Goal: Task Accomplishment & Management: Complete application form

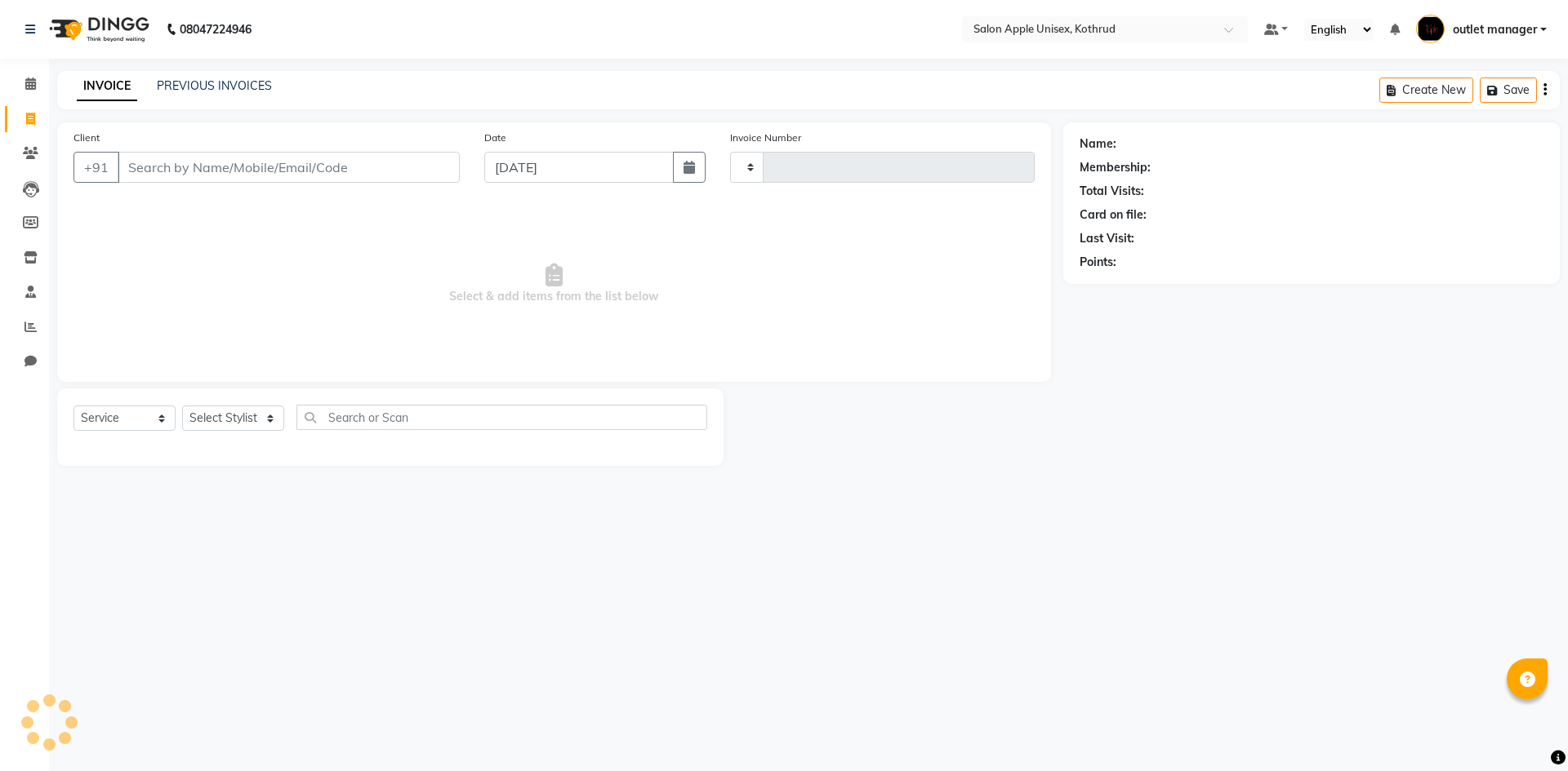
select select "service"
type input "1001"
select select "139"
click at [231, 411] on select "Select Stylist" at bounding box center [234, 418] width 102 height 26
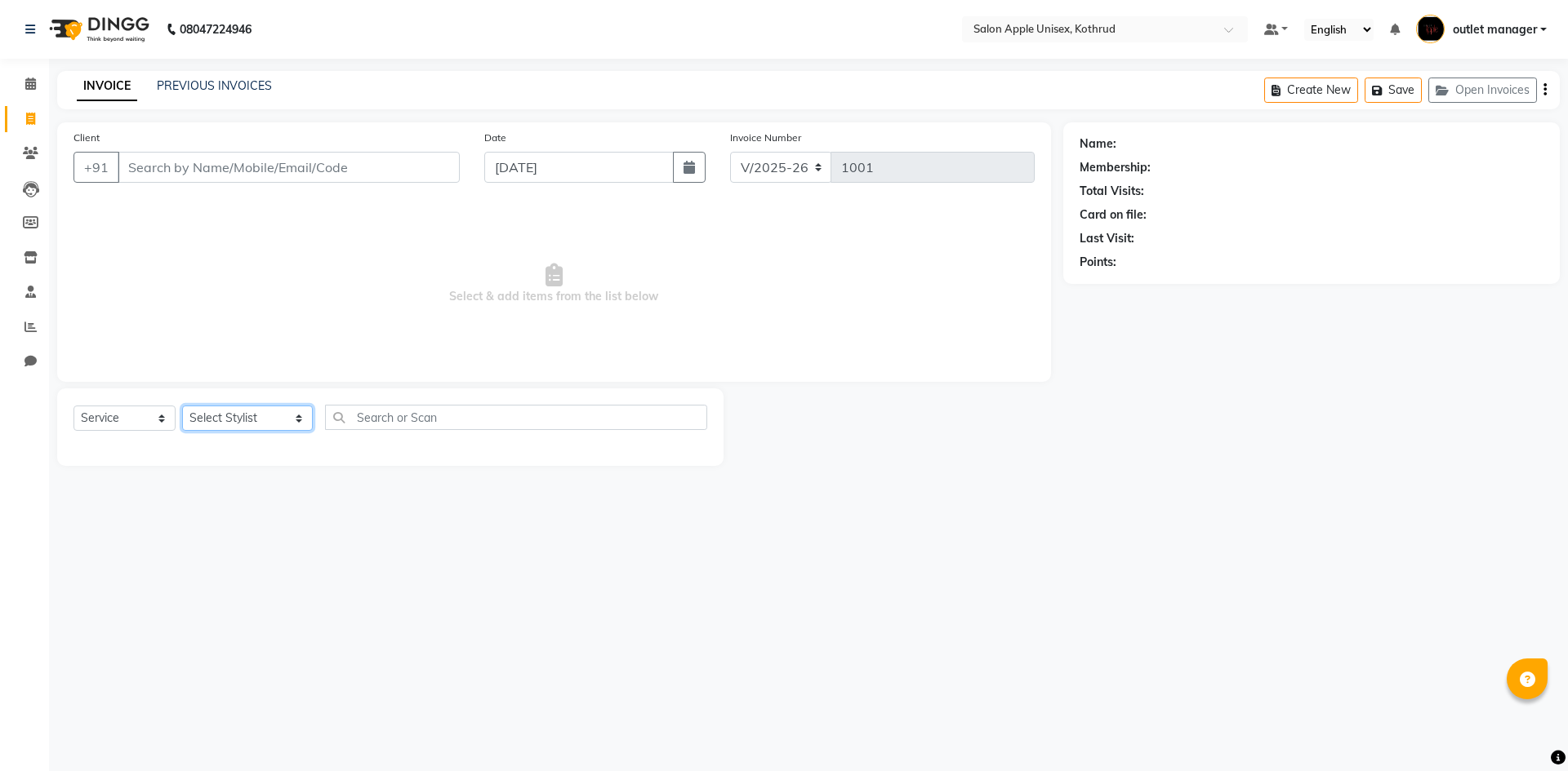
select select "83558"
click at [182, 405] on select "Select Stylist [PERSON_NAME] [PERSON_NAME] [PERSON_NAME] outlet manager [PERSON…" at bounding box center [248, 418] width 130 height 26
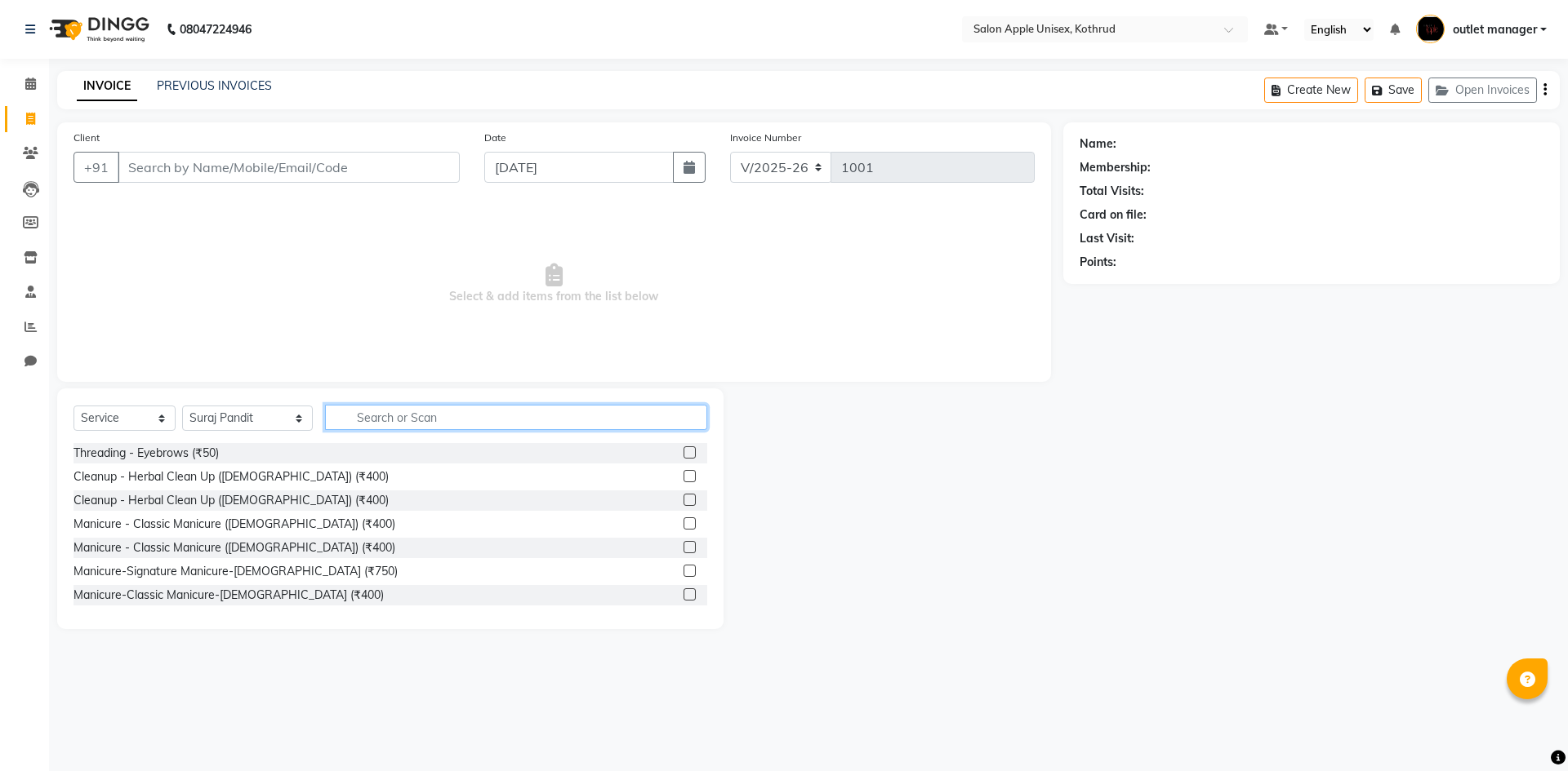
click at [364, 419] on input "text" at bounding box center [516, 418] width 383 height 26
type input "hair cut"
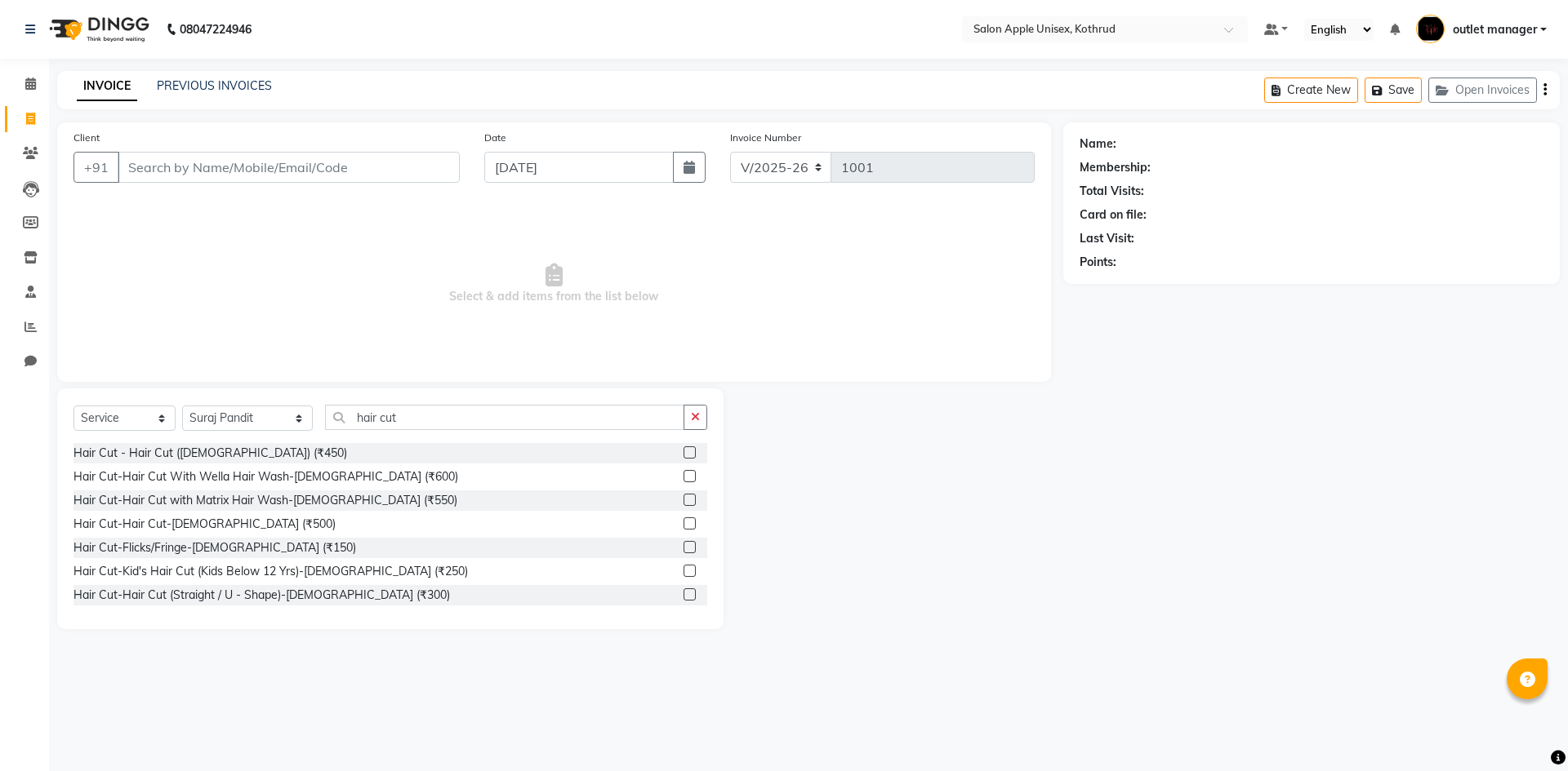
click at [683, 526] on label at bounding box center [689, 523] width 12 height 12
click at [683, 526] on input "checkbox" at bounding box center [688, 524] width 11 height 11
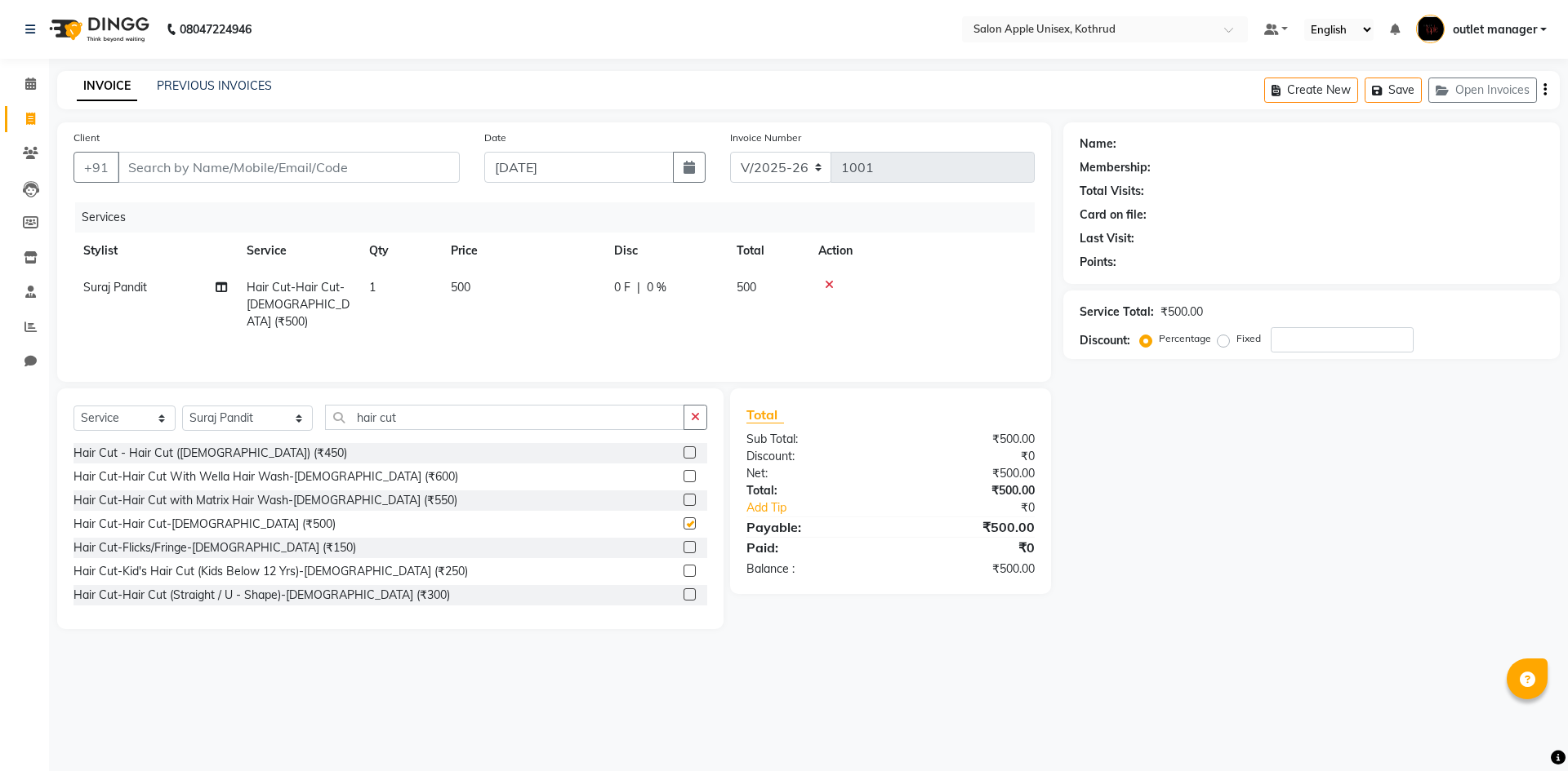
checkbox input "false"
click at [329, 159] on input "Client" at bounding box center [288, 167] width 342 height 31
type input "9"
type input "0"
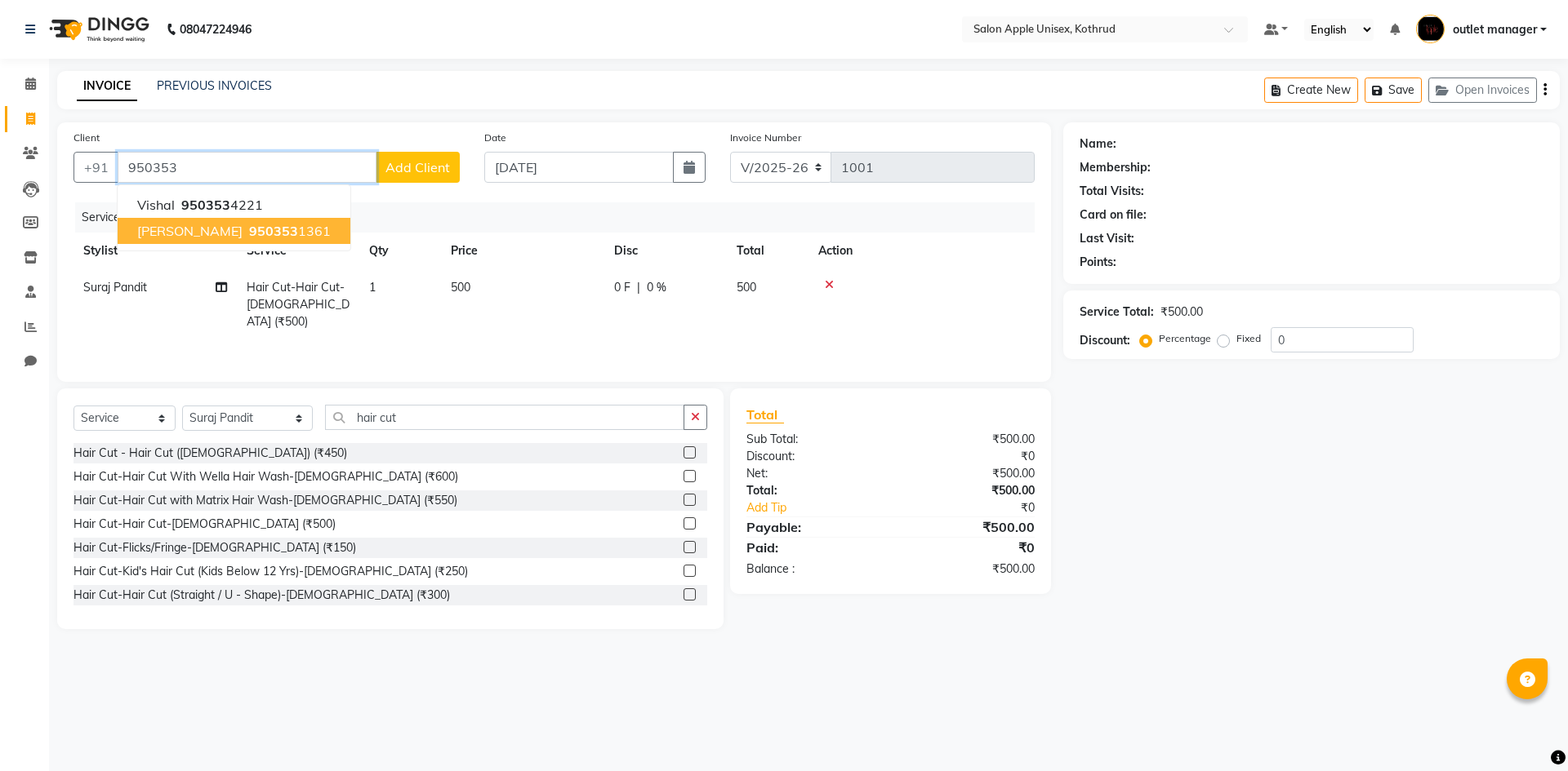
click at [249, 234] on span "950353" at bounding box center [274, 231] width 49 height 17
type input "9503531361"
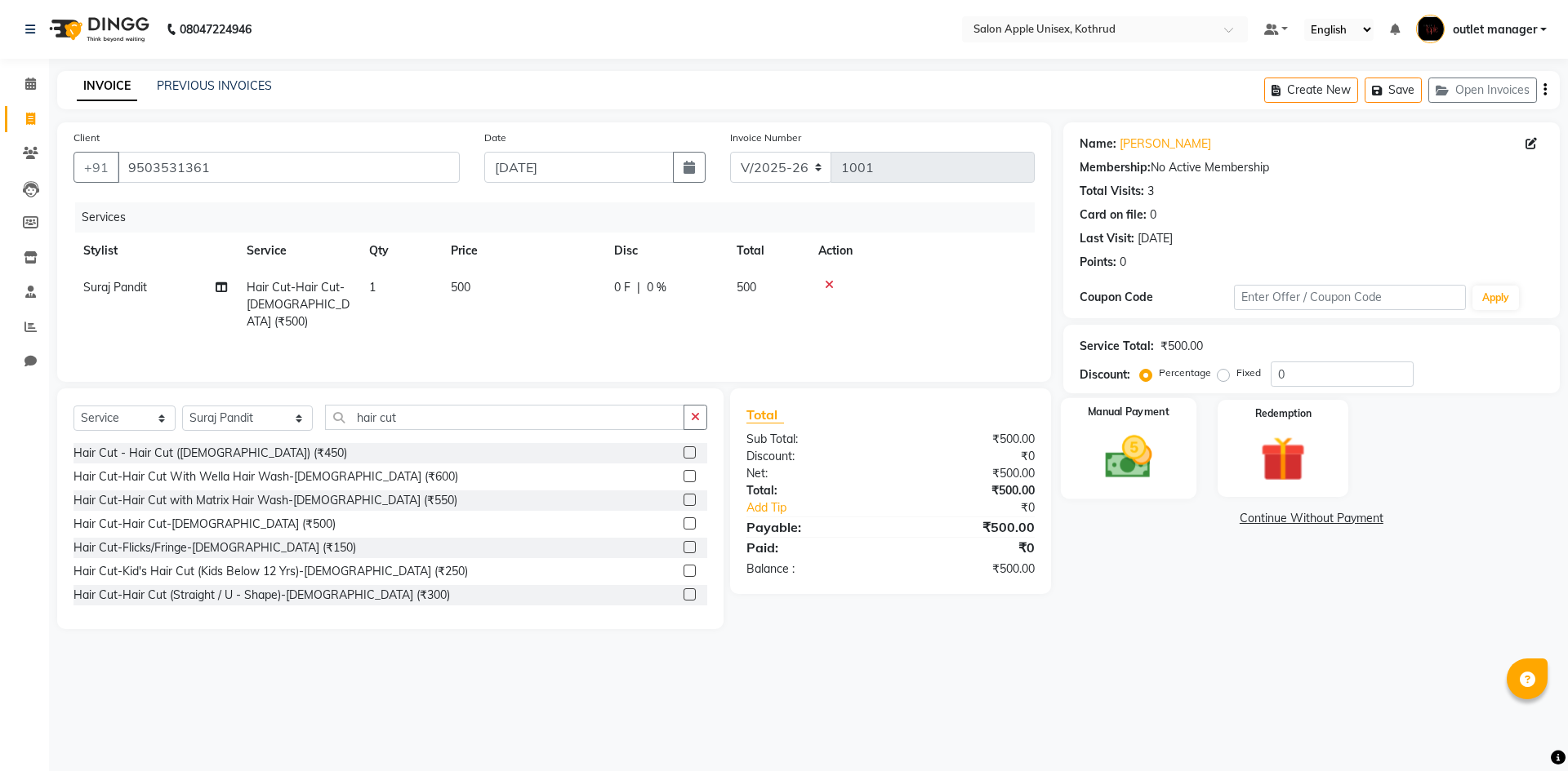
click at [1158, 413] on label "Manual Payment" at bounding box center [1128, 413] width 82 height 16
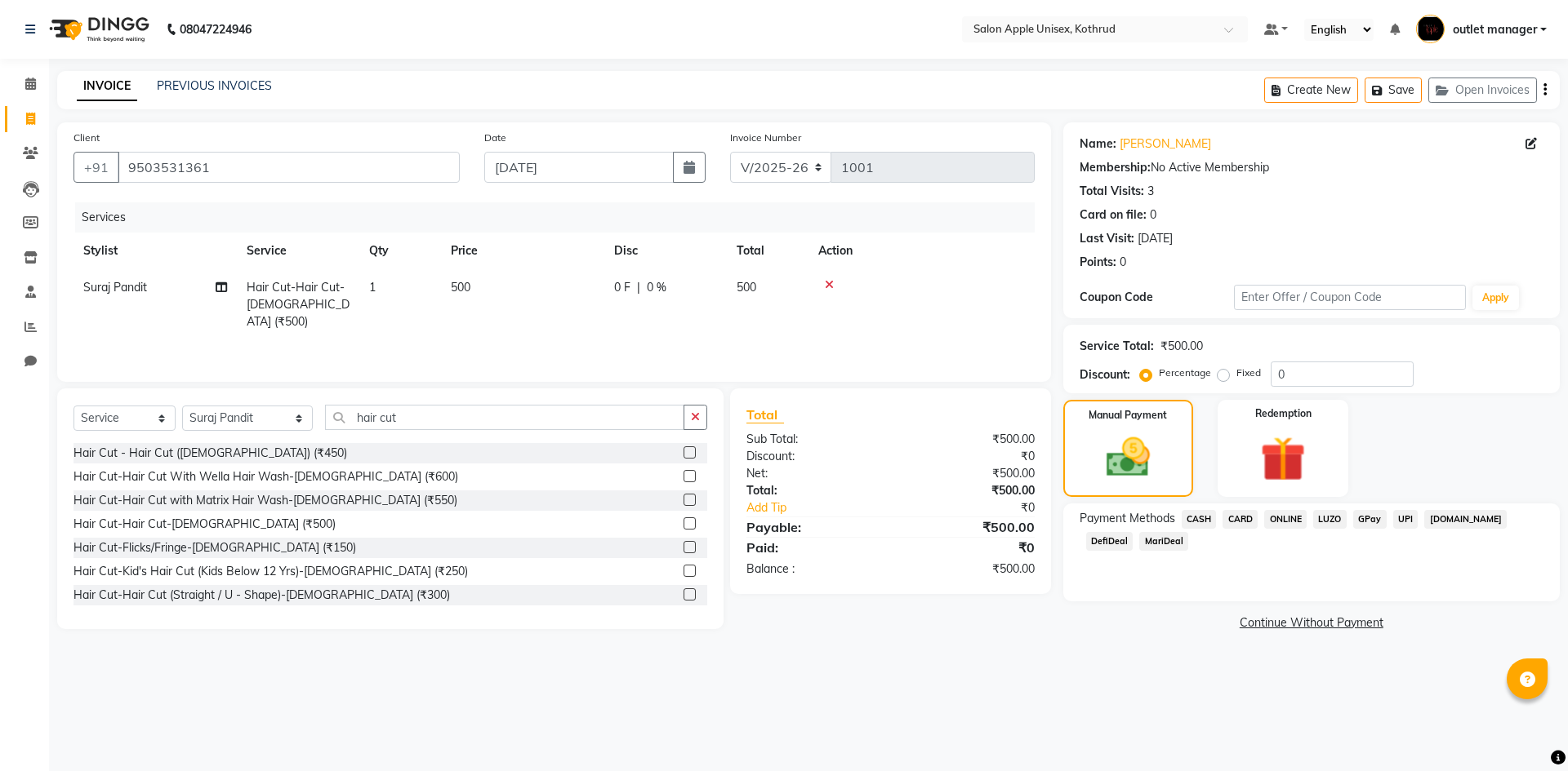
click at [1288, 525] on span "ONLINE" at bounding box center [1285, 519] width 42 height 19
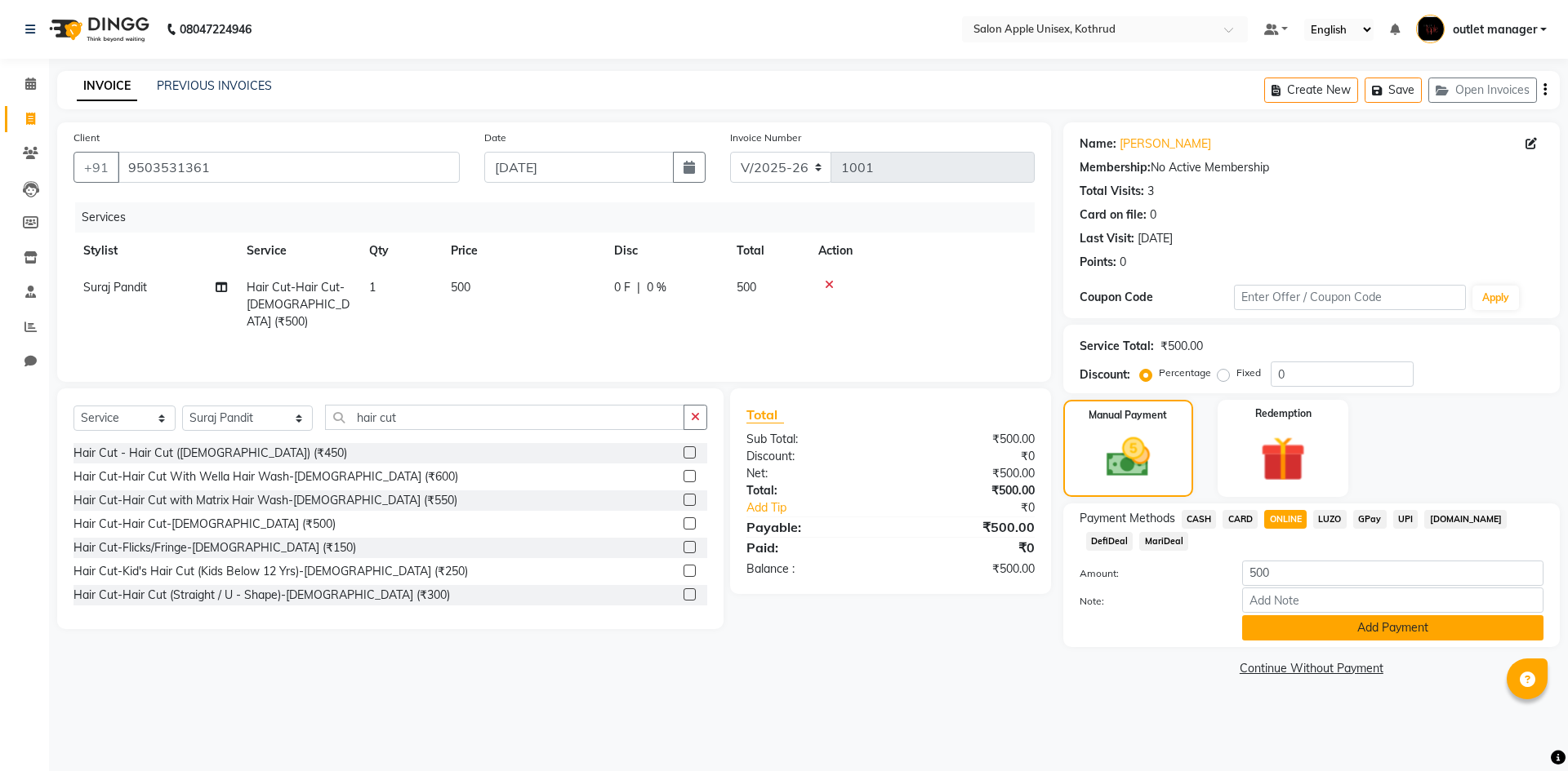
click at [1392, 630] on button "Add Payment" at bounding box center [1393, 628] width 301 height 26
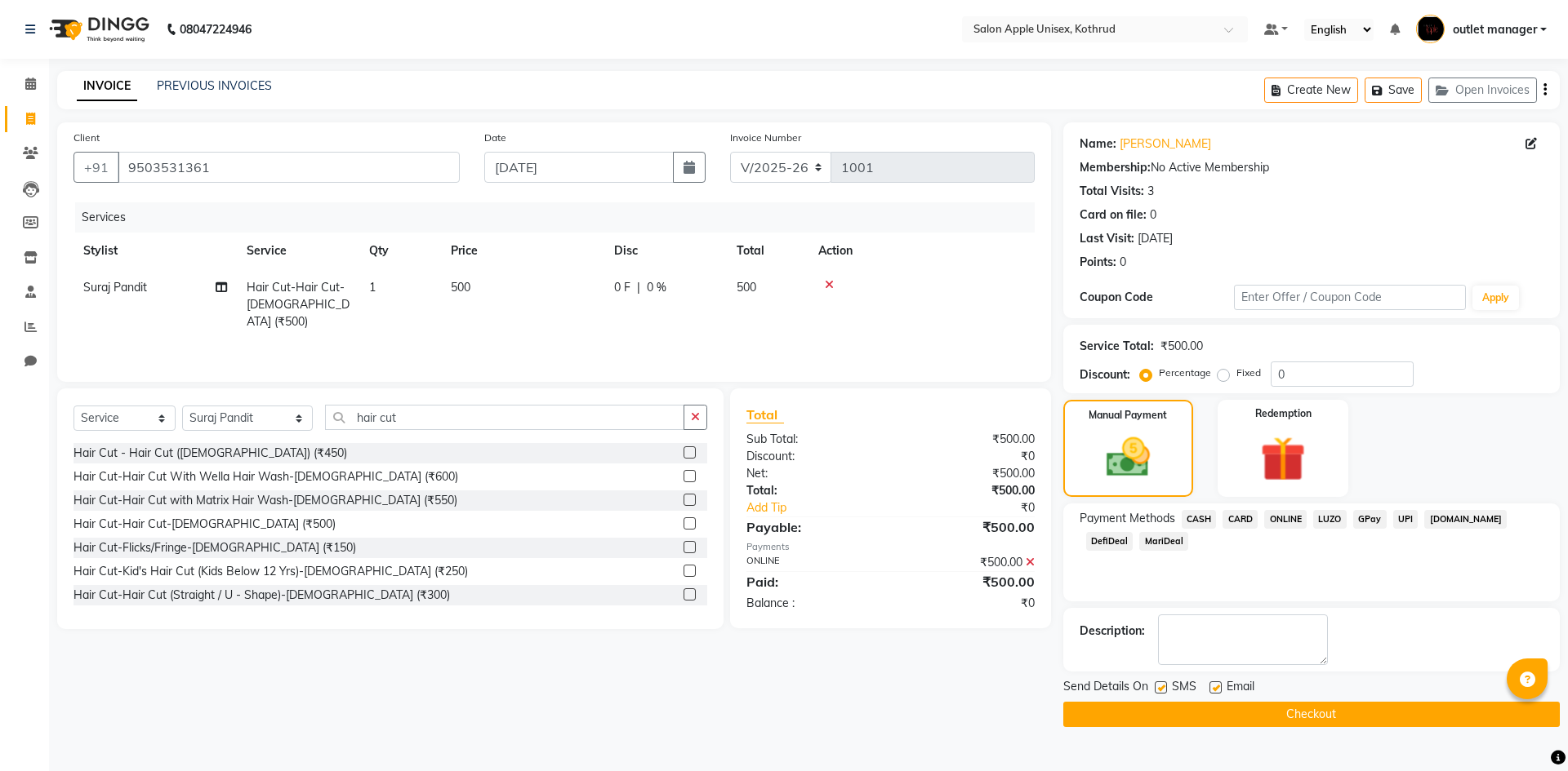
click at [1359, 716] on button "Checkout" at bounding box center [1311, 715] width 496 height 26
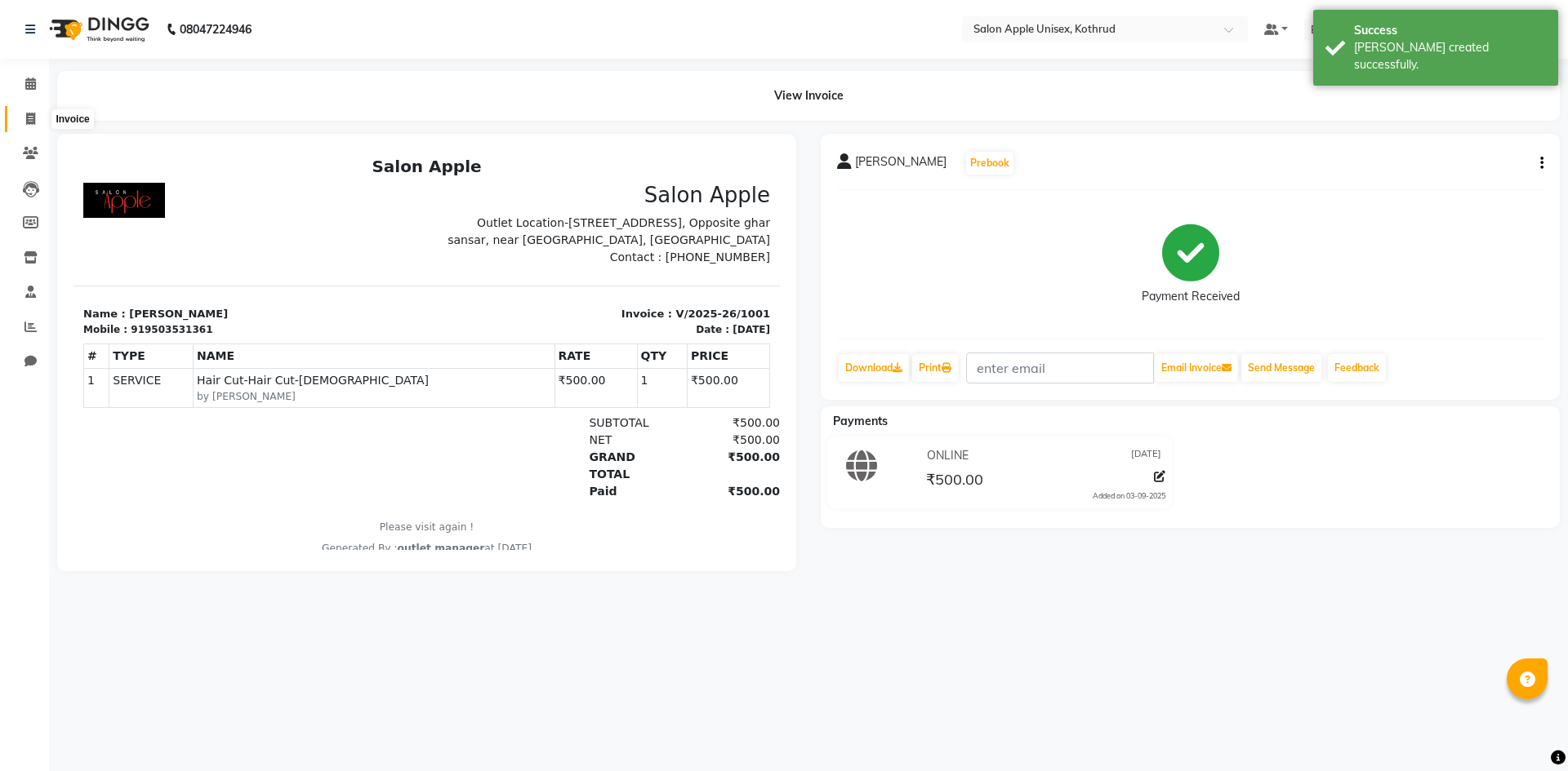
click at [31, 122] on icon at bounding box center [31, 119] width 9 height 12
select select "service"
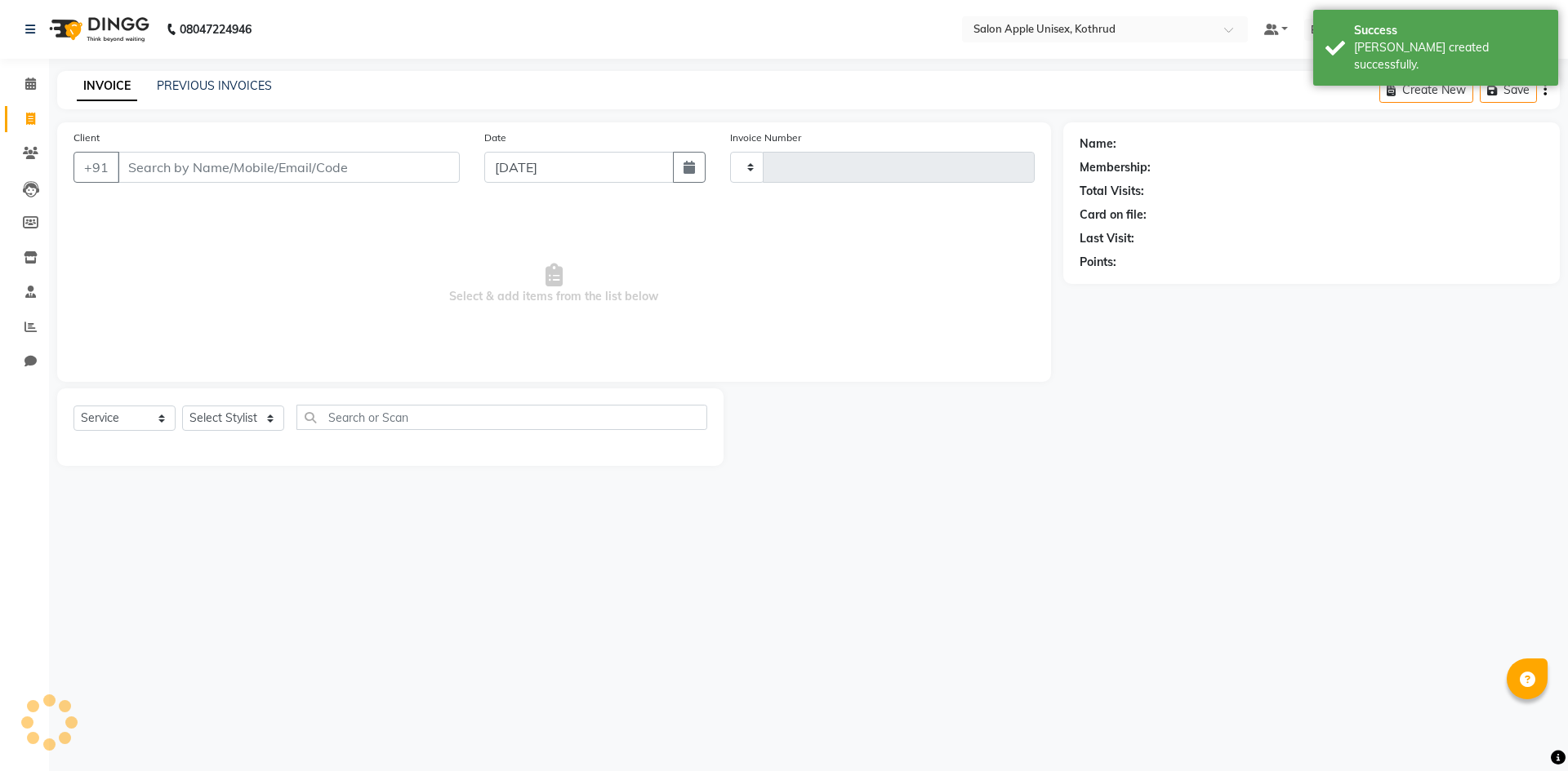
type input "1002"
select select "139"
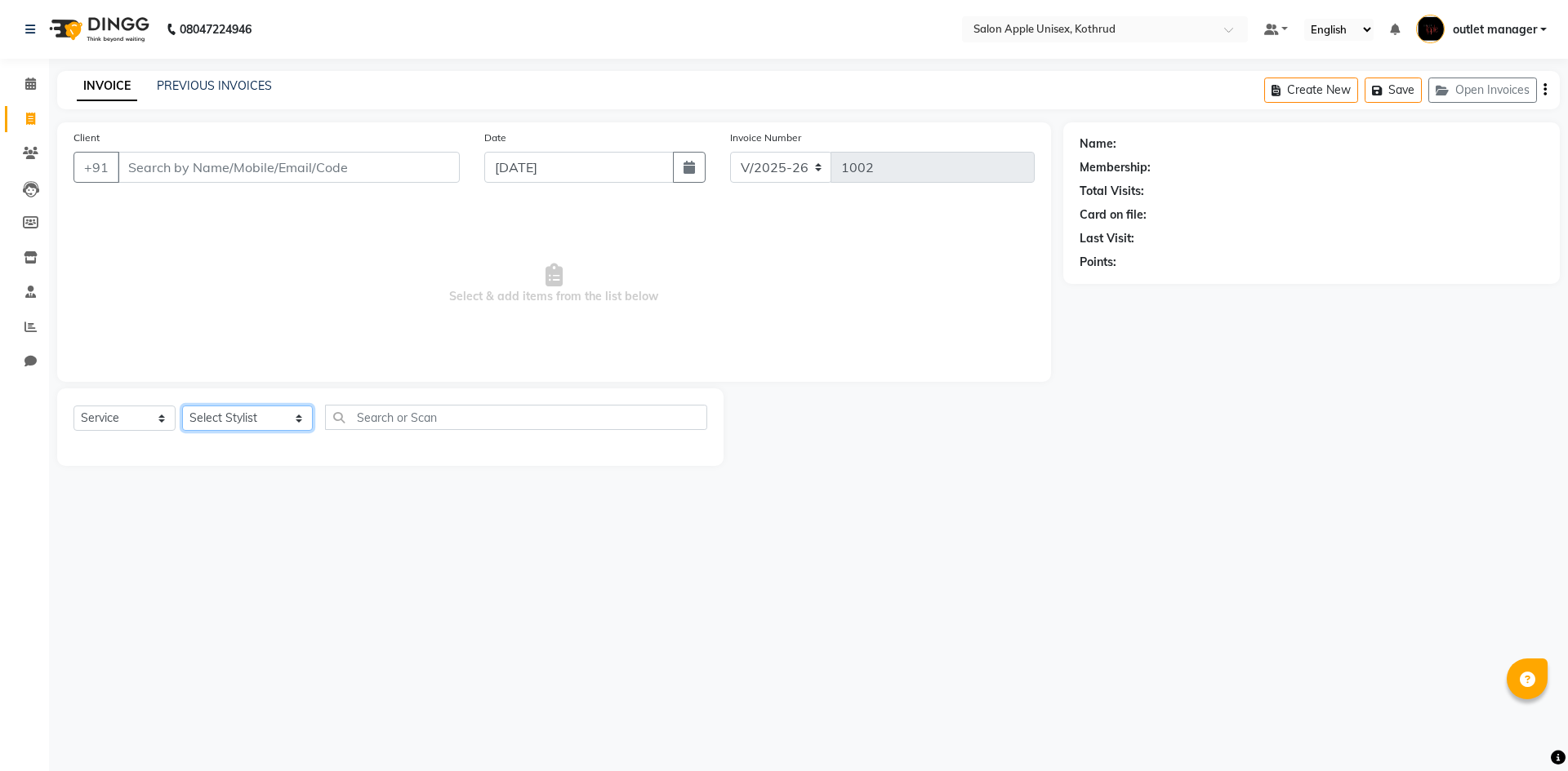
click at [228, 418] on select "Select Stylist [PERSON_NAME] [PERSON_NAME] [PERSON_NAME] outlet manager [PERSON…" at bounding box center [248, 418] width 130 height 26
select select "76425"
click at [182, 405] on select "Select Stylist [PERSON_NAME] [PERSON_NAME] [PERSON_NAME] outlet manager [PERSON…" at bounding box center [248, 418] width 130 height 26
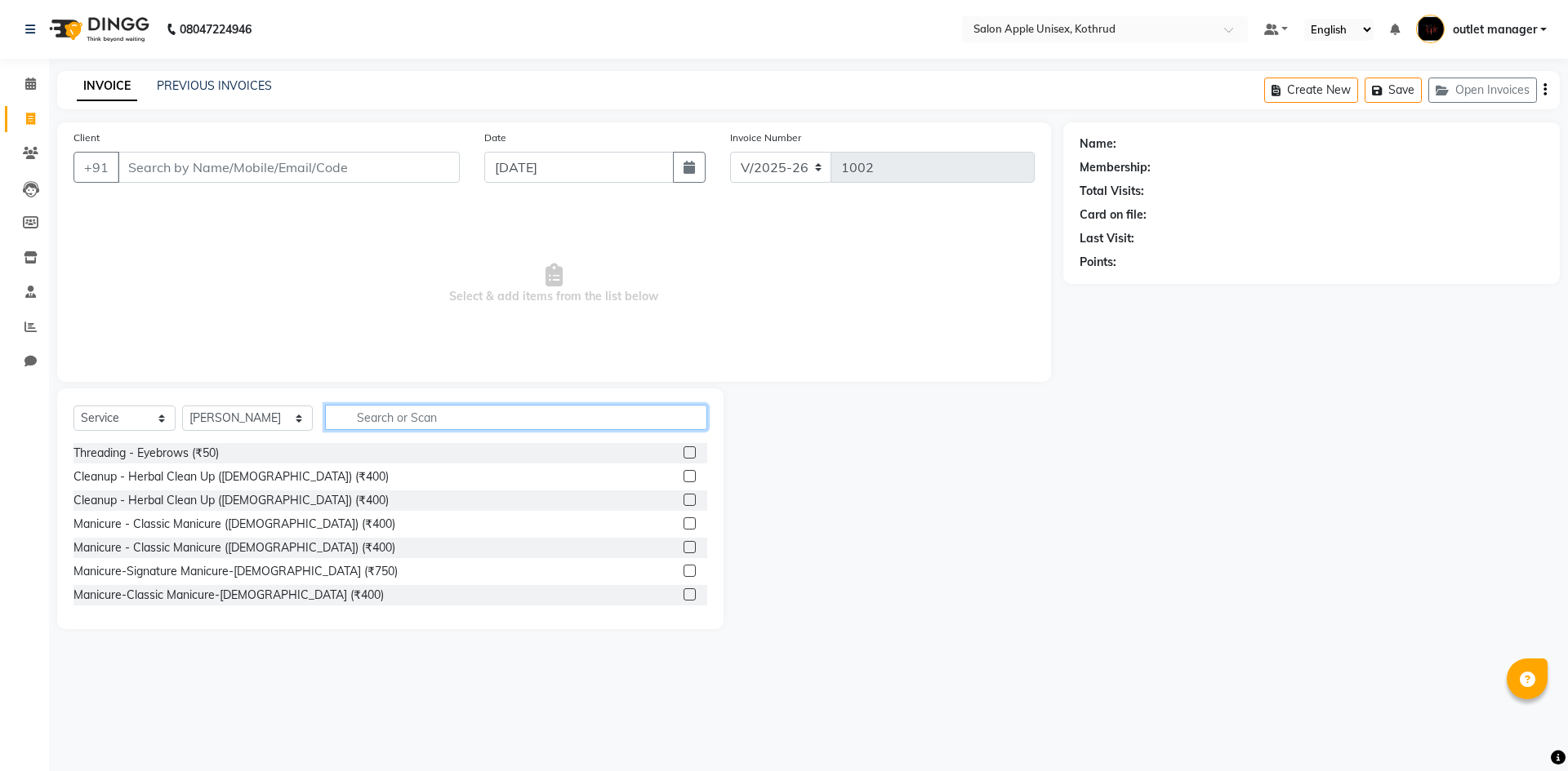
click at [385, 429] on input "text" at bounding box center [516, 418] width 383 height 26
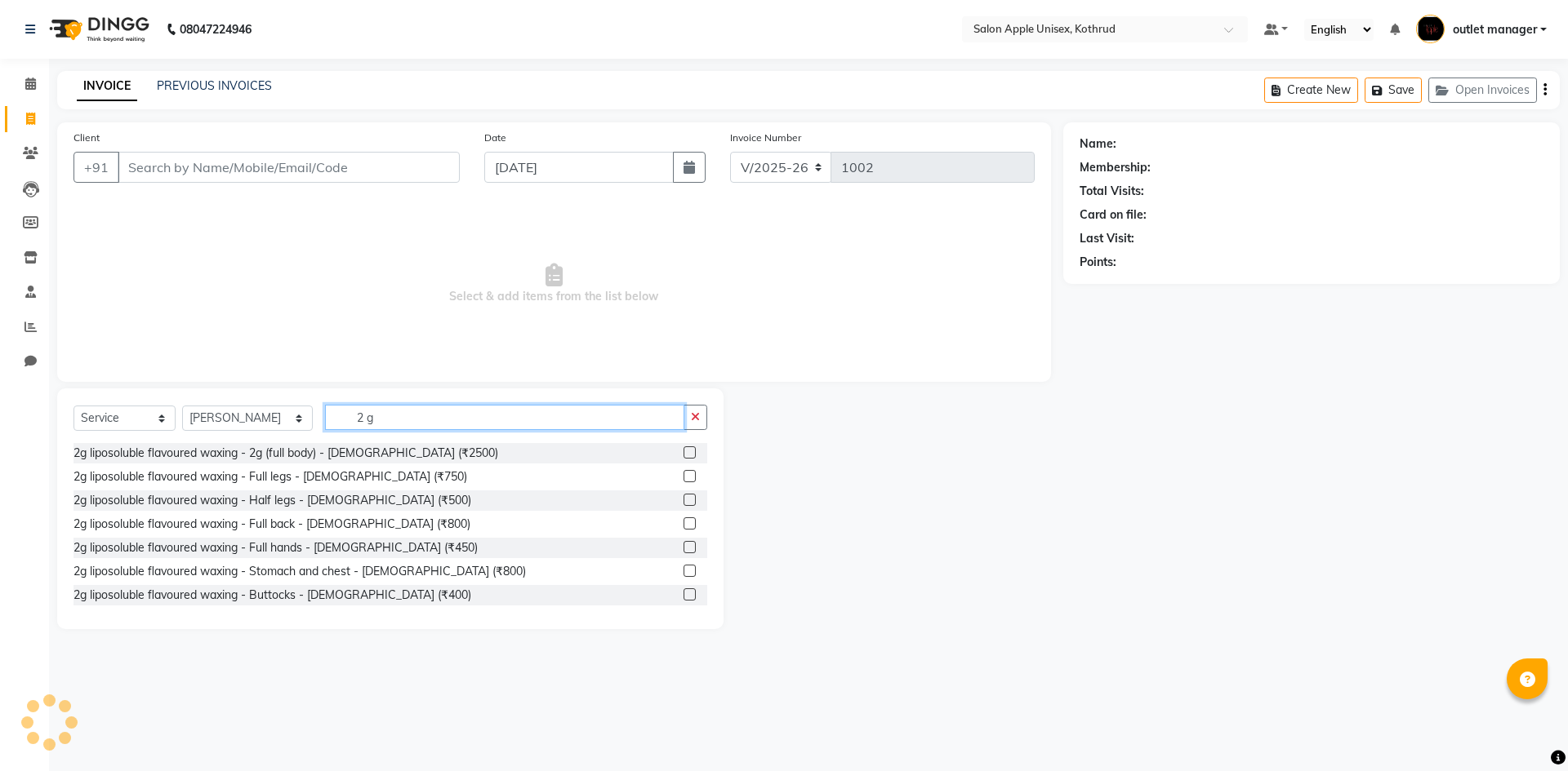
type input "2 g"
click at [683, 500] on label at bounding box center [689, 500] width 12 height 12
click at [683, 500] on input "checkbox" at bounding box center [688, 500] width 11 height 11
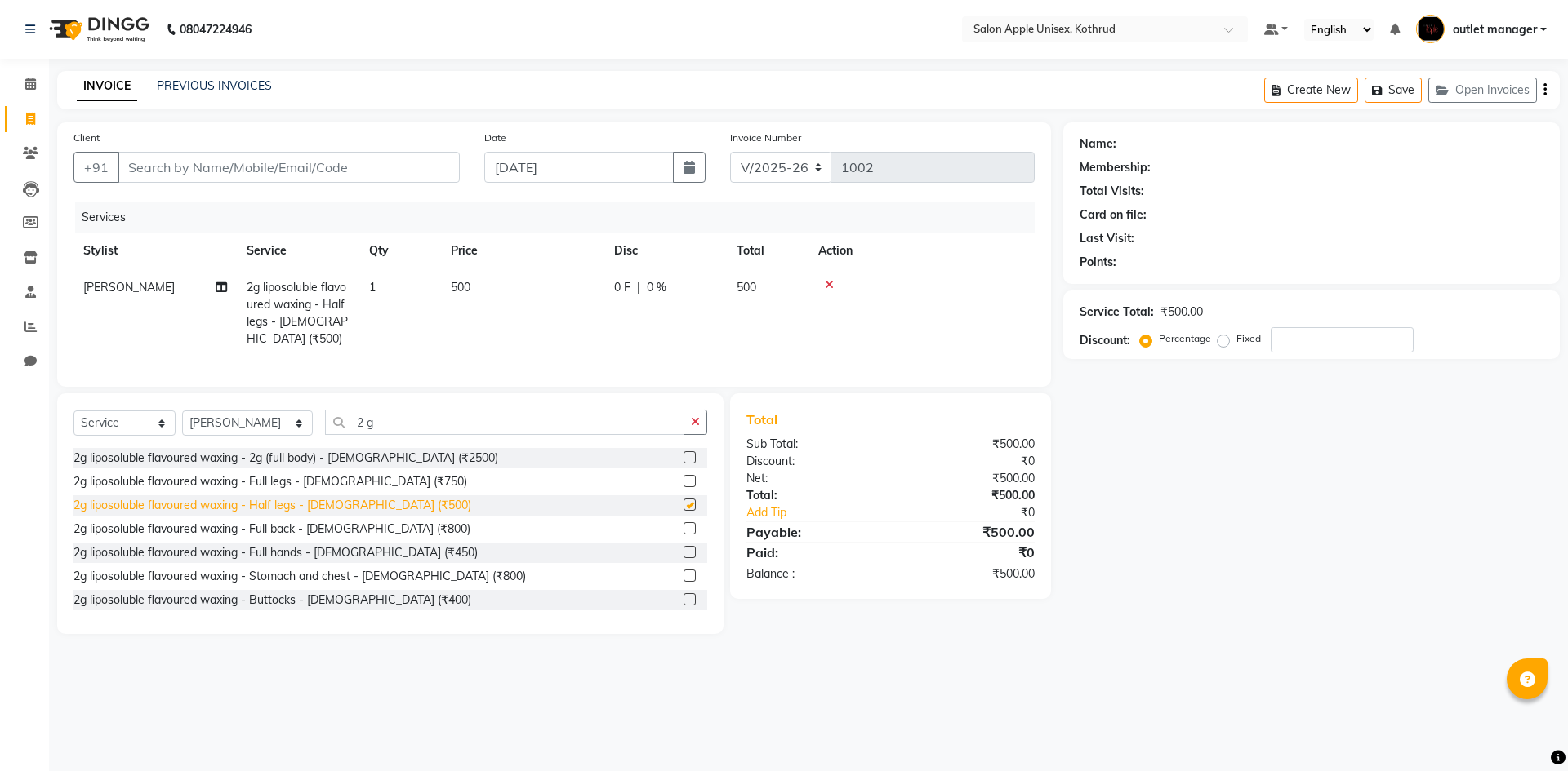
checkbox input "false"
click at [683, 559] on label at bounding box center [689, 552] width 12 height 12
click at [683, 559] on input "checkbox" at bounding box center [688, 553] width 11 height 11
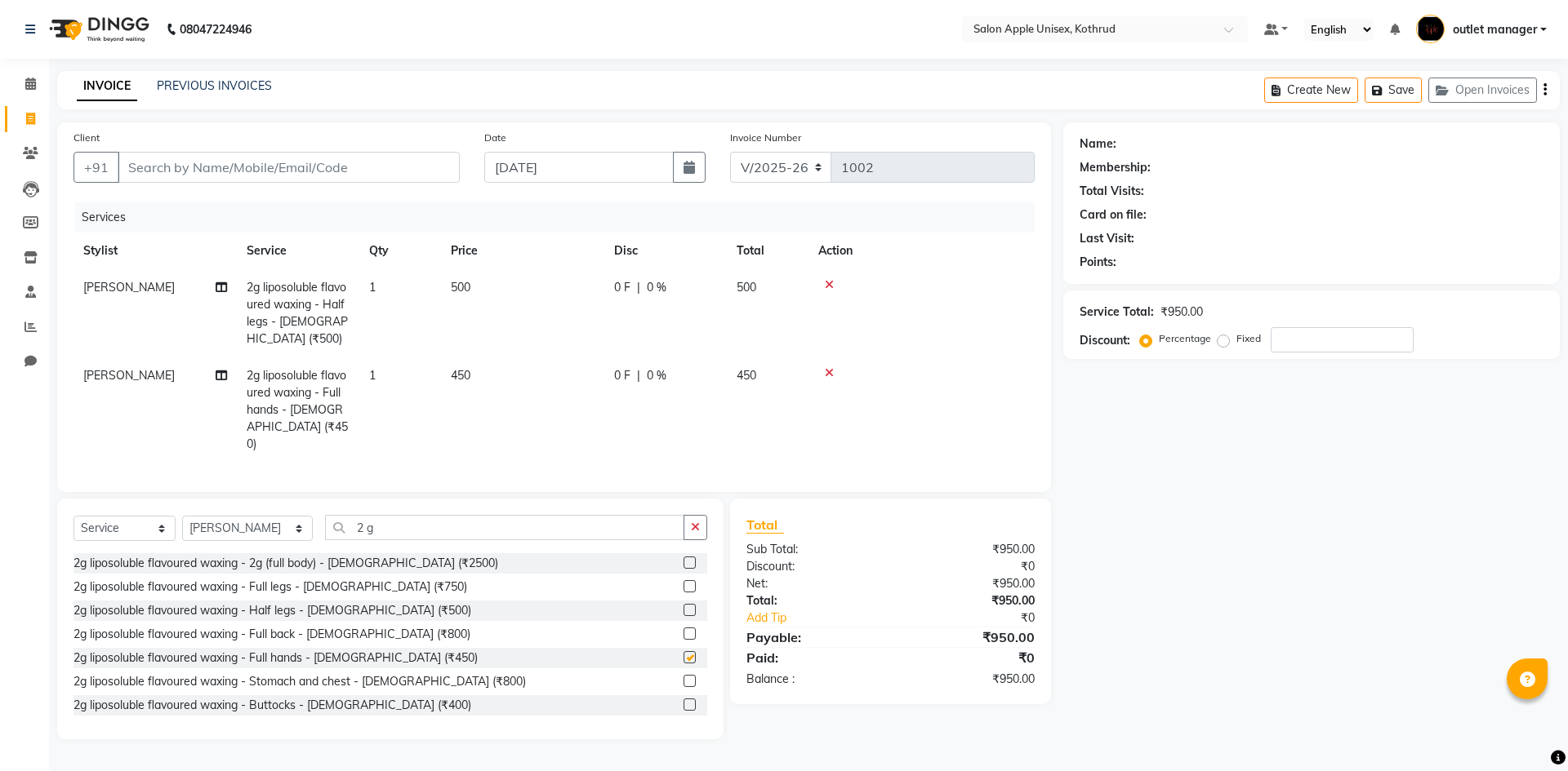
checkbox input "false"
drag, startPoint x: 368, startPoint y: 516, endPoint x: 320, endPoint y: 517, distance: 48.0
click at [325, 518] on input "2 g" at bounding box center [505, 528] width 360 height 26
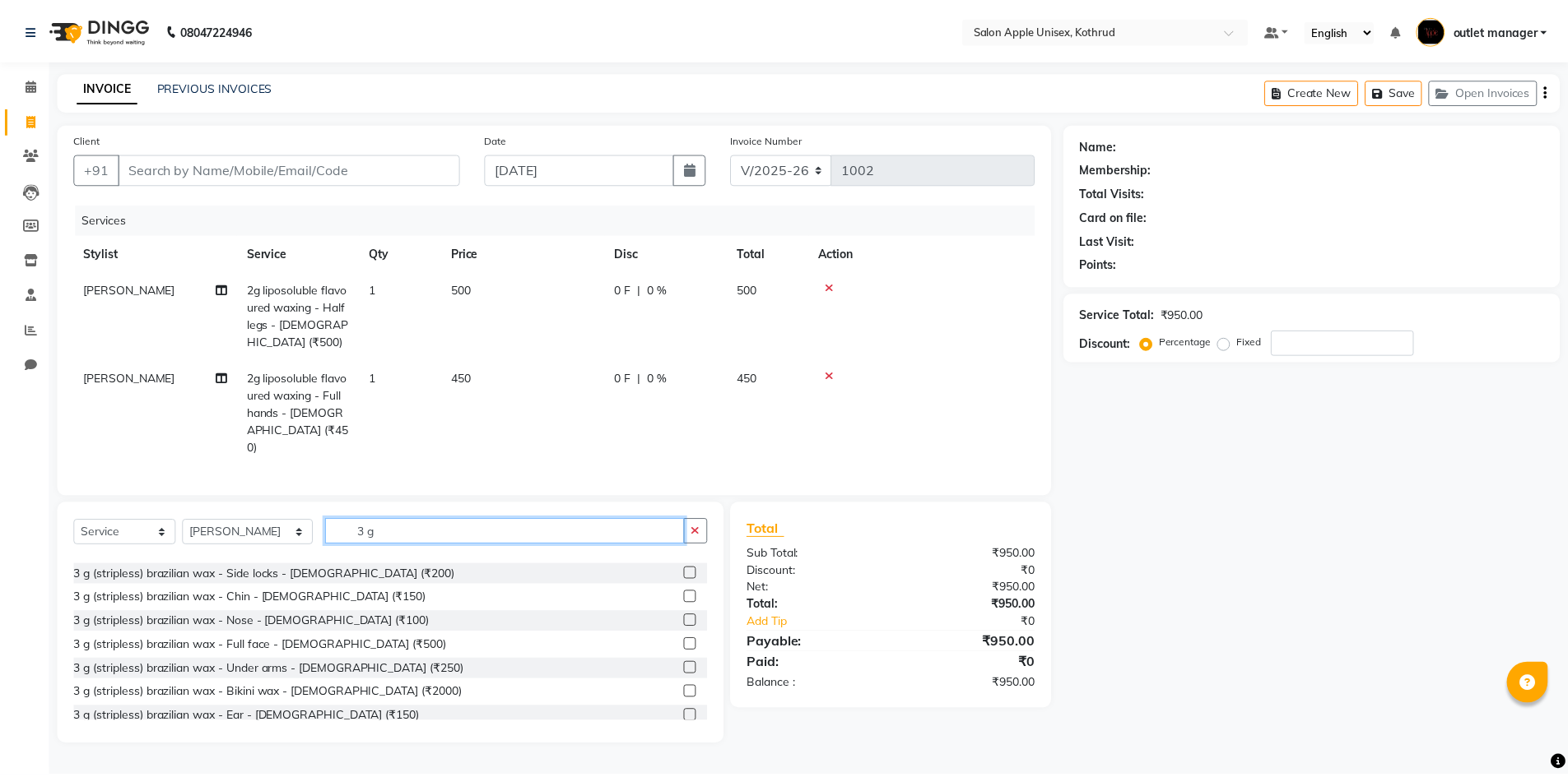
scroll to position [164, 0]
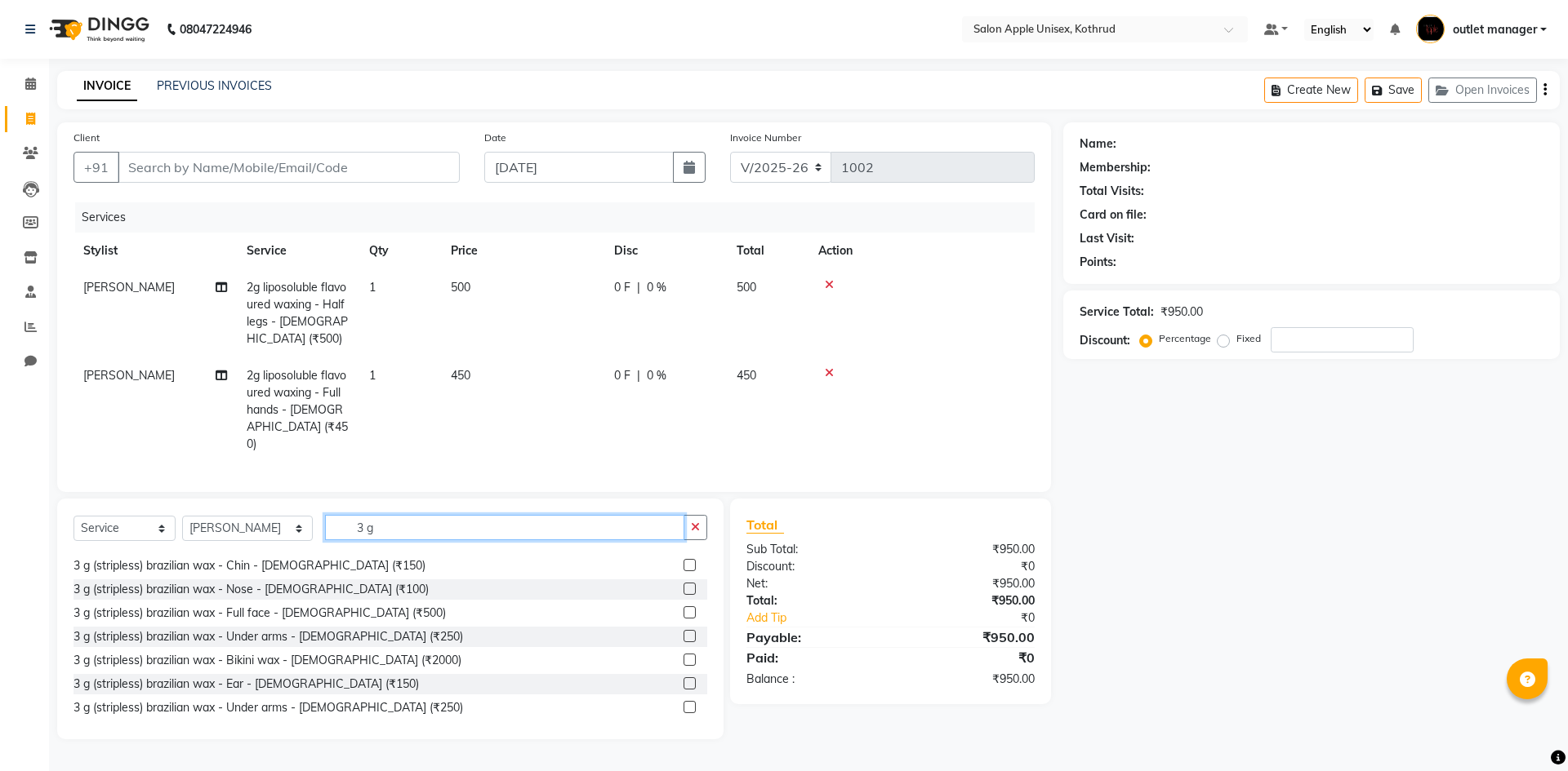
type input "3 g"
click at [683, 632] on label at bounding box center [689, 636] width 12 height 12
click at [683, 632] on input "checkbox" at bounding box center [688, 637] width 11 height 11
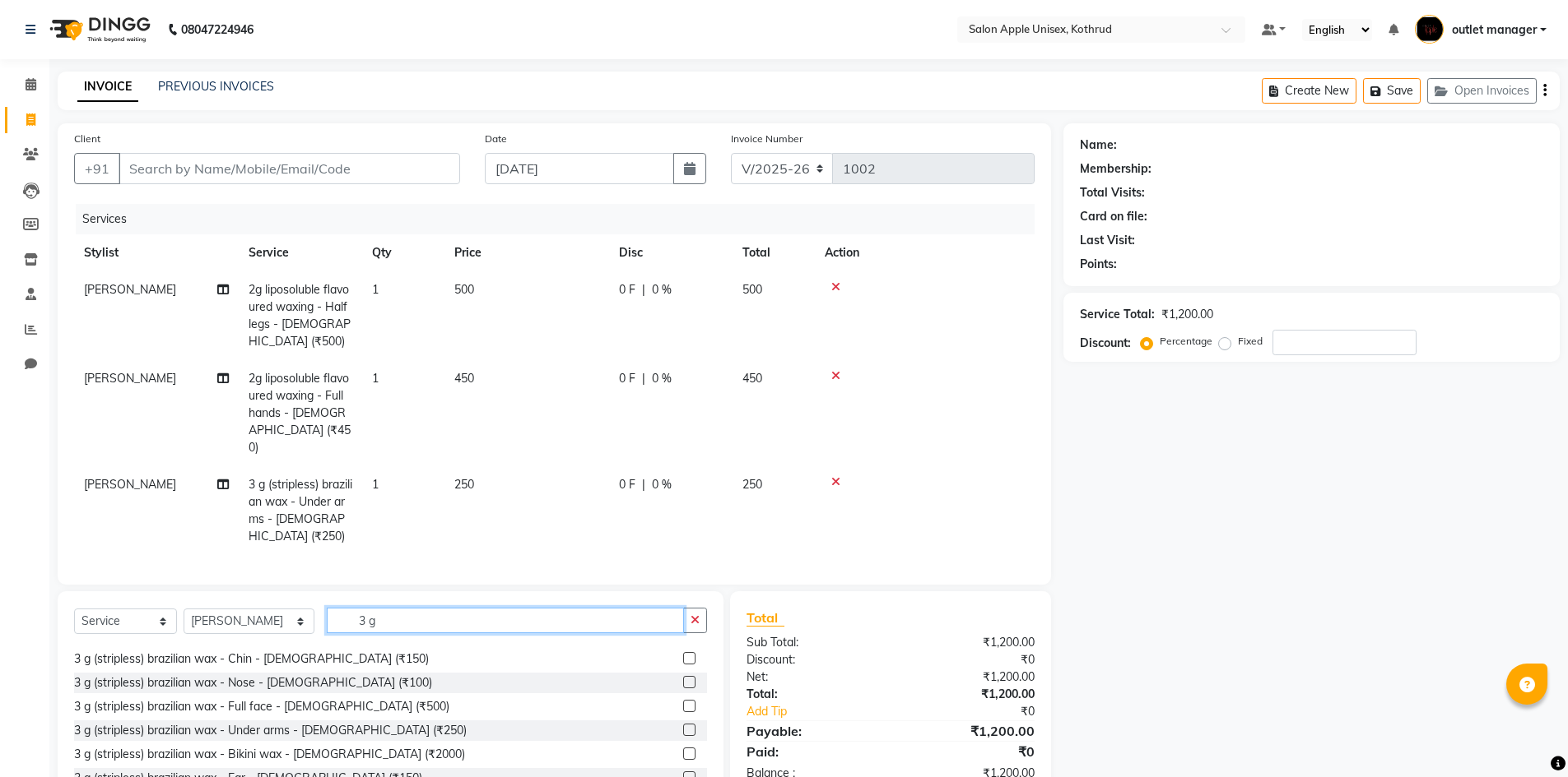
checkbox input "false"
drag, startPoint x: 482, startPoint y: 592, endPoint x: 131, endPoint y: 611, distance: 351.5
click at [131, 611] on div "Select Service Product Membership Package Voucher Prepaid Gift Card Select Styl…" at bounding box center [390, 628] width 633 height 39
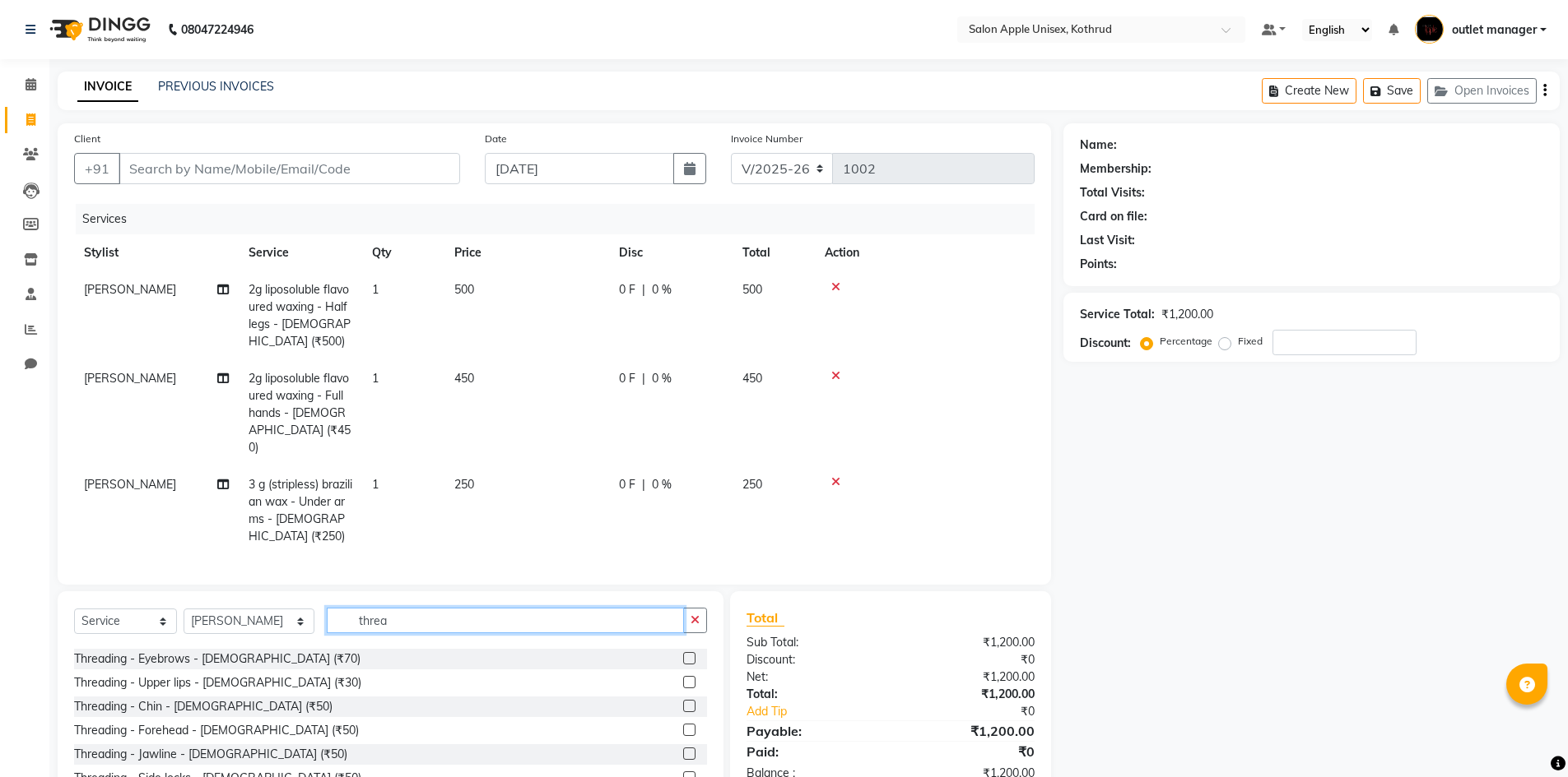
type input "threa"
click at [683, 653] on label at bounding box center [689, 659] width 12 height 12
click at [683, 654] on input "checkbox" at bounding box center [688, 660] width 11 height 11
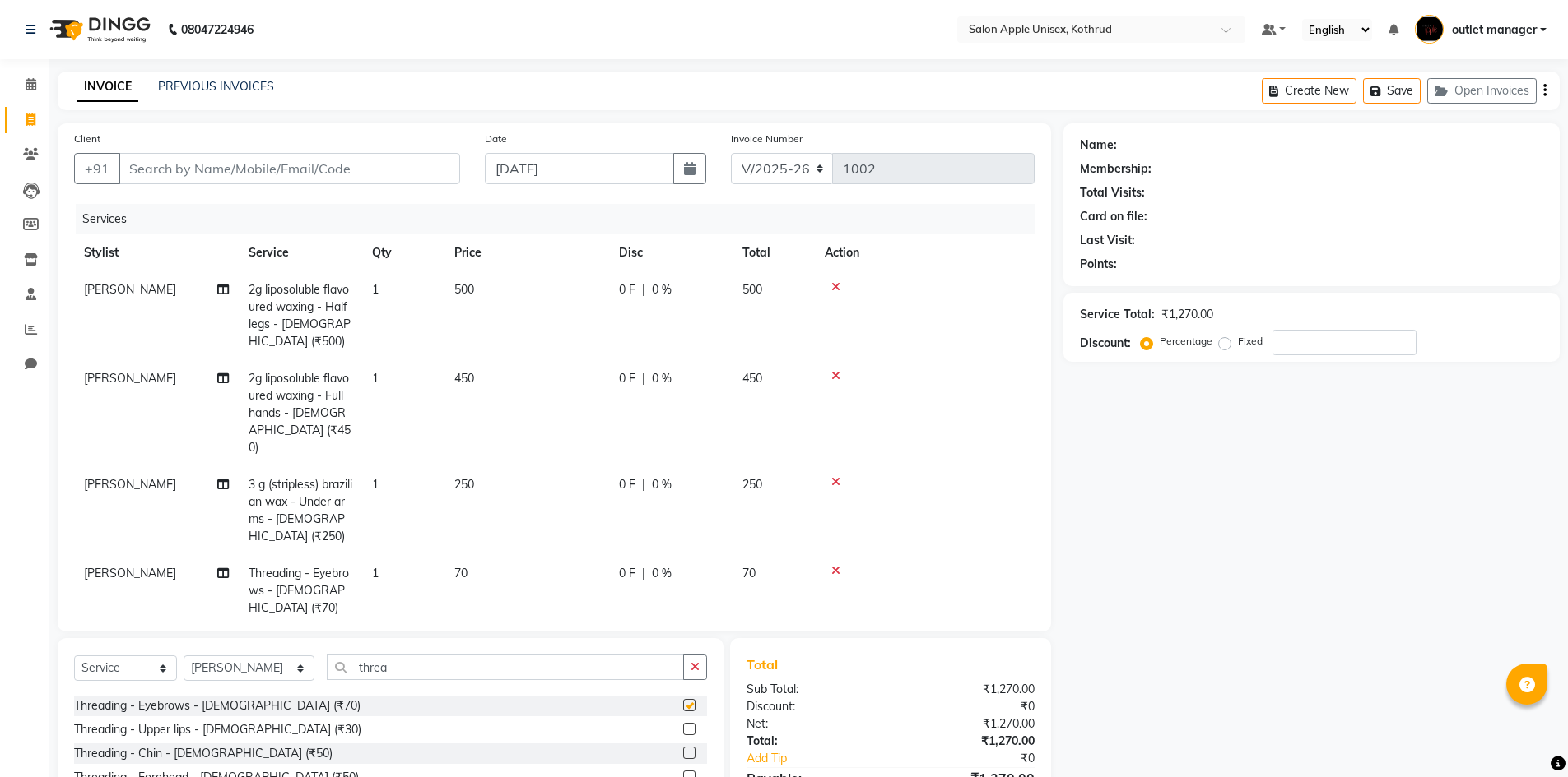
checkbox input "false"
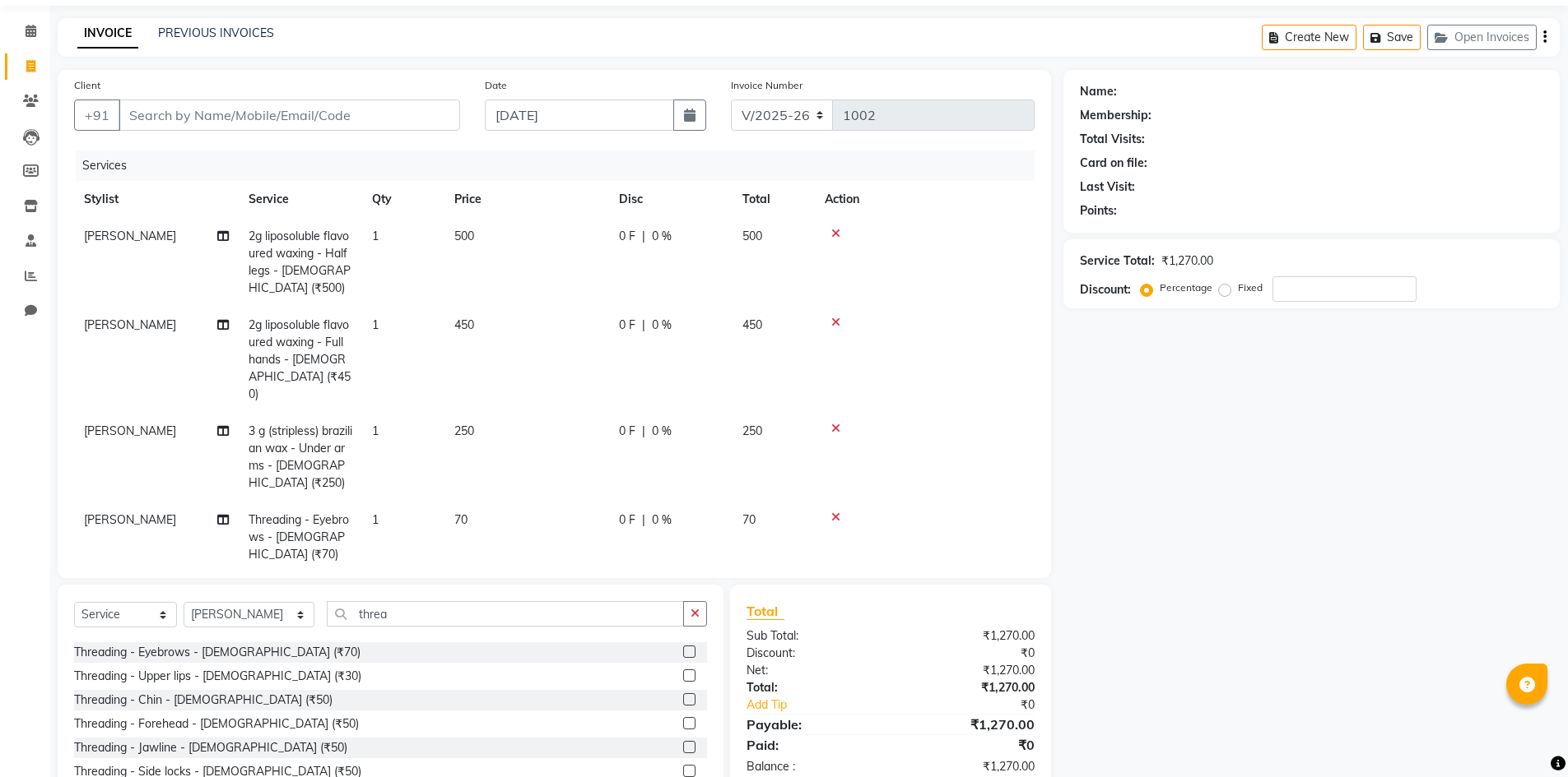
scroll to position [83, 0]
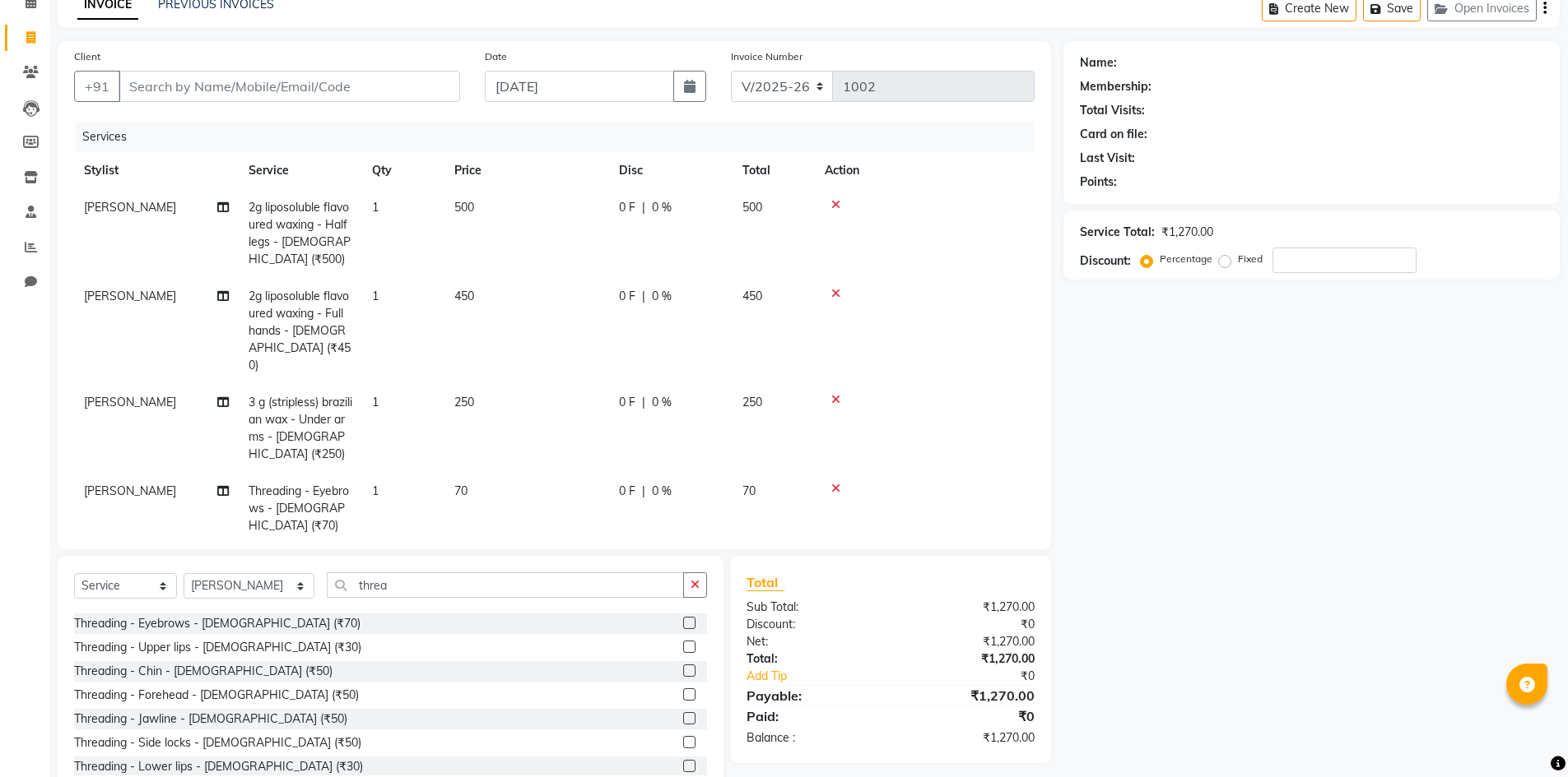
click at [683, 665] on label at bounding box center [689, 671] width 12 height 12
click at [683, 666] on input "checkbox" at bounding box center [688, 671] width 11 height 11
checkbox input "false"
click at [238, 584] on select "Select Stylist [PERSON_NAME] [PERSON_NAME] [PERSON_NAME] outlet manager [PERSON…" at bounding box center [249, 586] width 131 height 26
select select "83558"
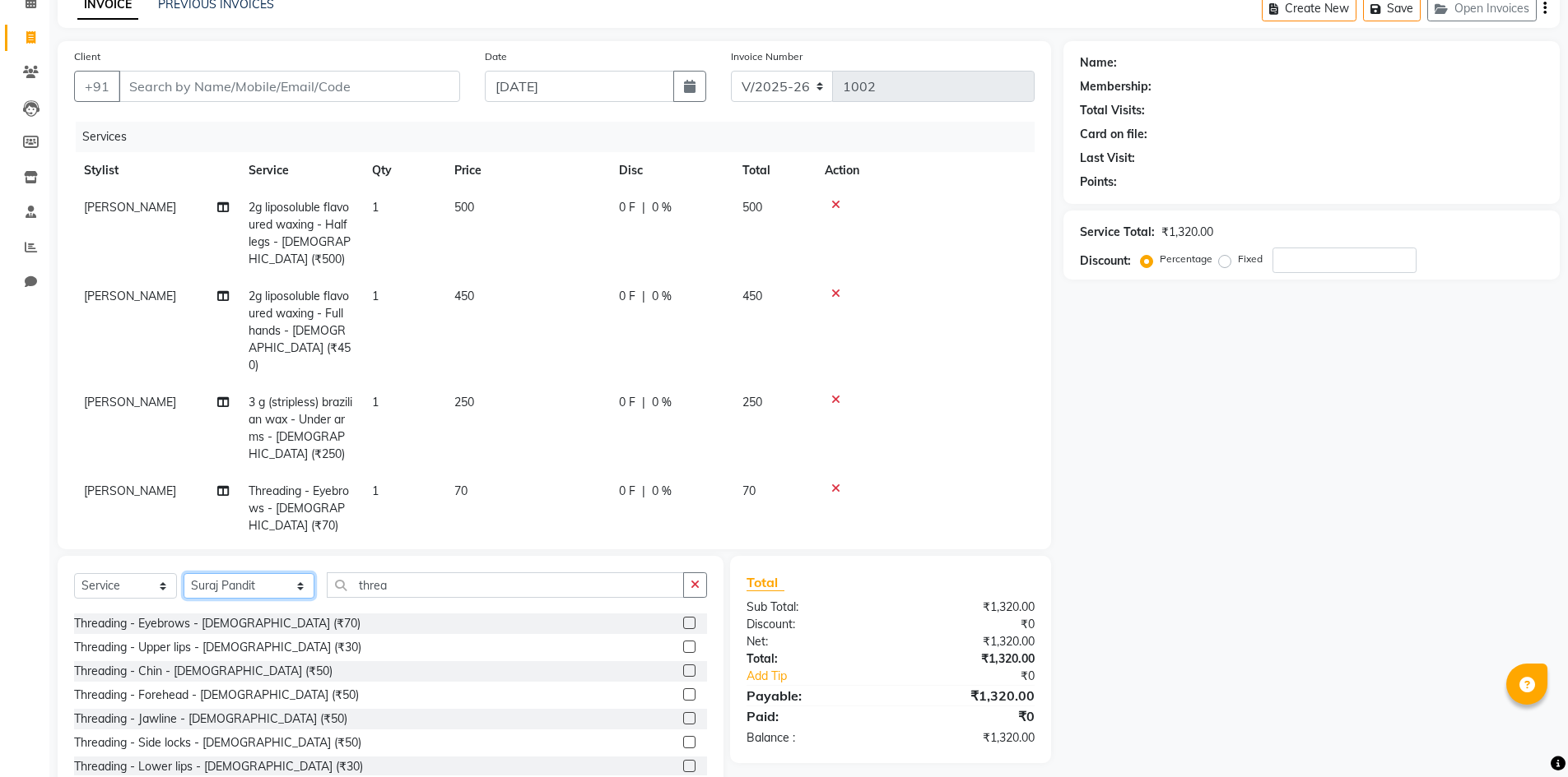
click at [184, 574] on select "Select Stylist [PERSON_NAME] [PERSON_NAME] [PERSON_NAME] outlet manager [PERSON…" at bounding box center [249, 586] width 131 height 26
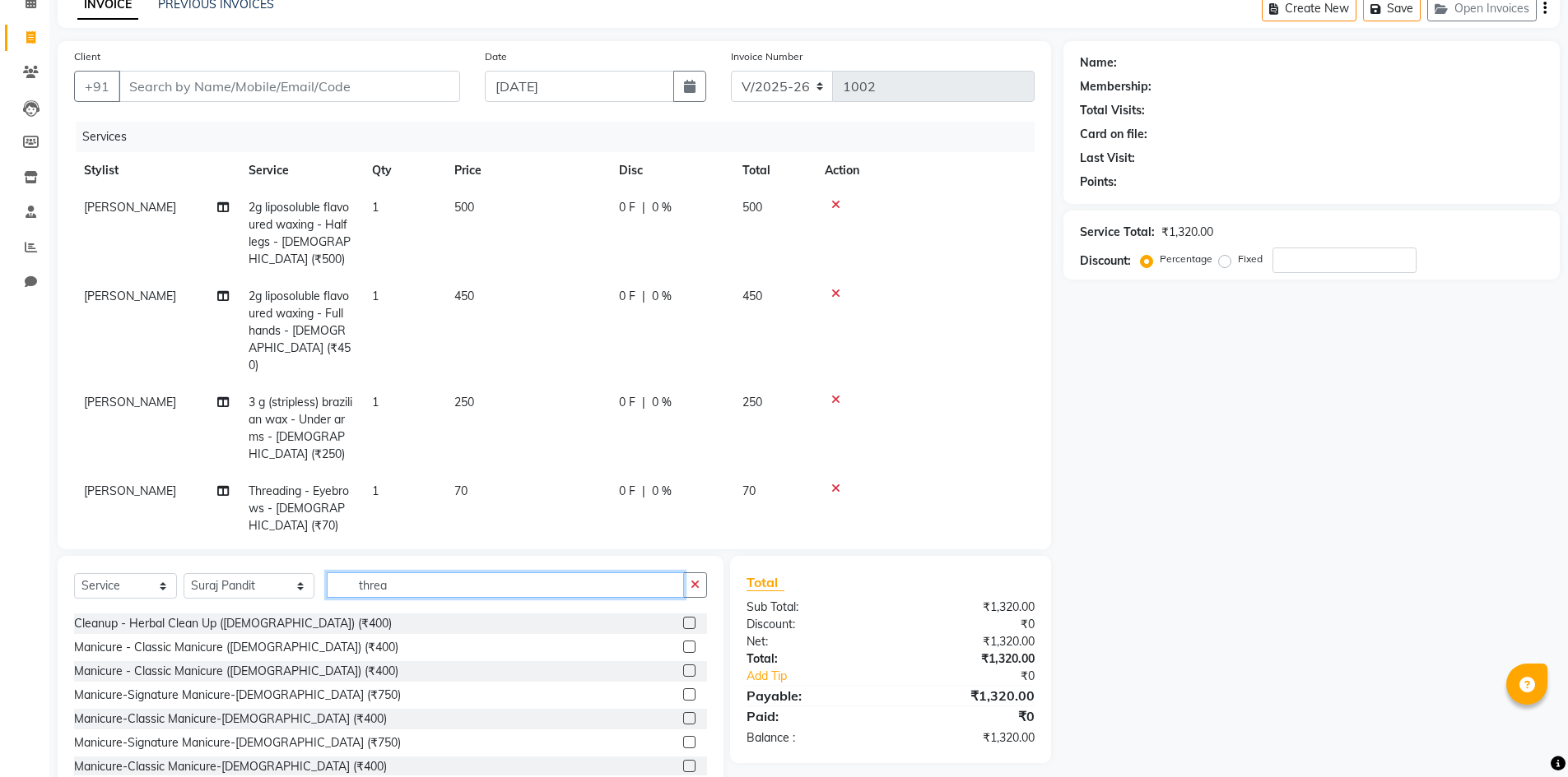
drag, startPoint x: 396, startPoint y: 585, endPoint x: 60, endPoint y: 575, distance: 336.1
click at [60, 575] on div "Select Service Product Membership Package Voucher Prepaid Gift Card Select Styl…" at bounding box center [390, 677] width 665 height 242
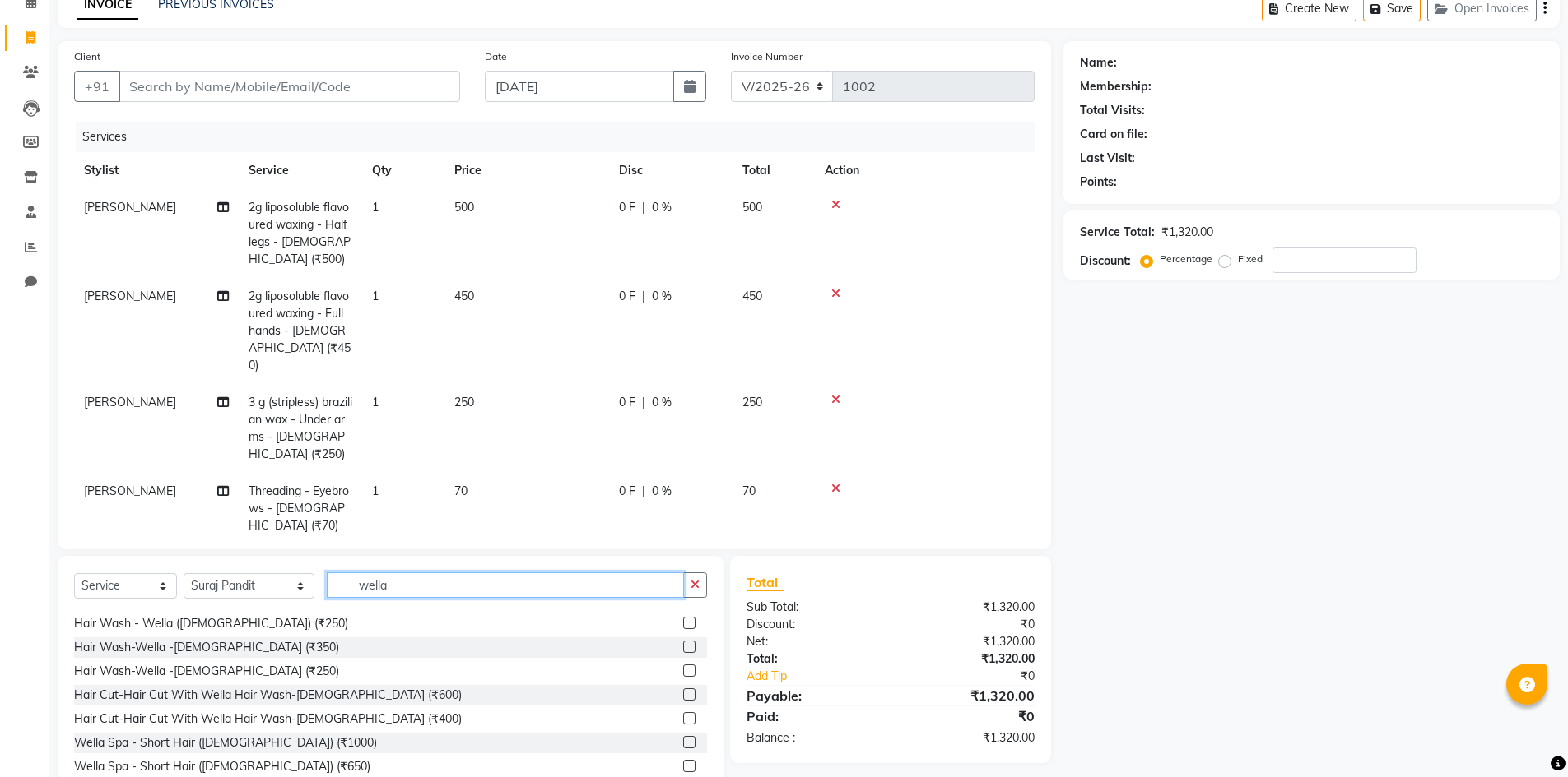
type input "wella"
click at [683, 646] on label at bounding box center [689, 647] width 12 height 12
click at [683, 646] on input "checkbox" at bounding box center [688, 648] width 11 height 11
checkbox input "false"
drag, startPoint x: 406, startPoint y: 584, endPoint x: 195, endPoint y: 589, distance: 211.1
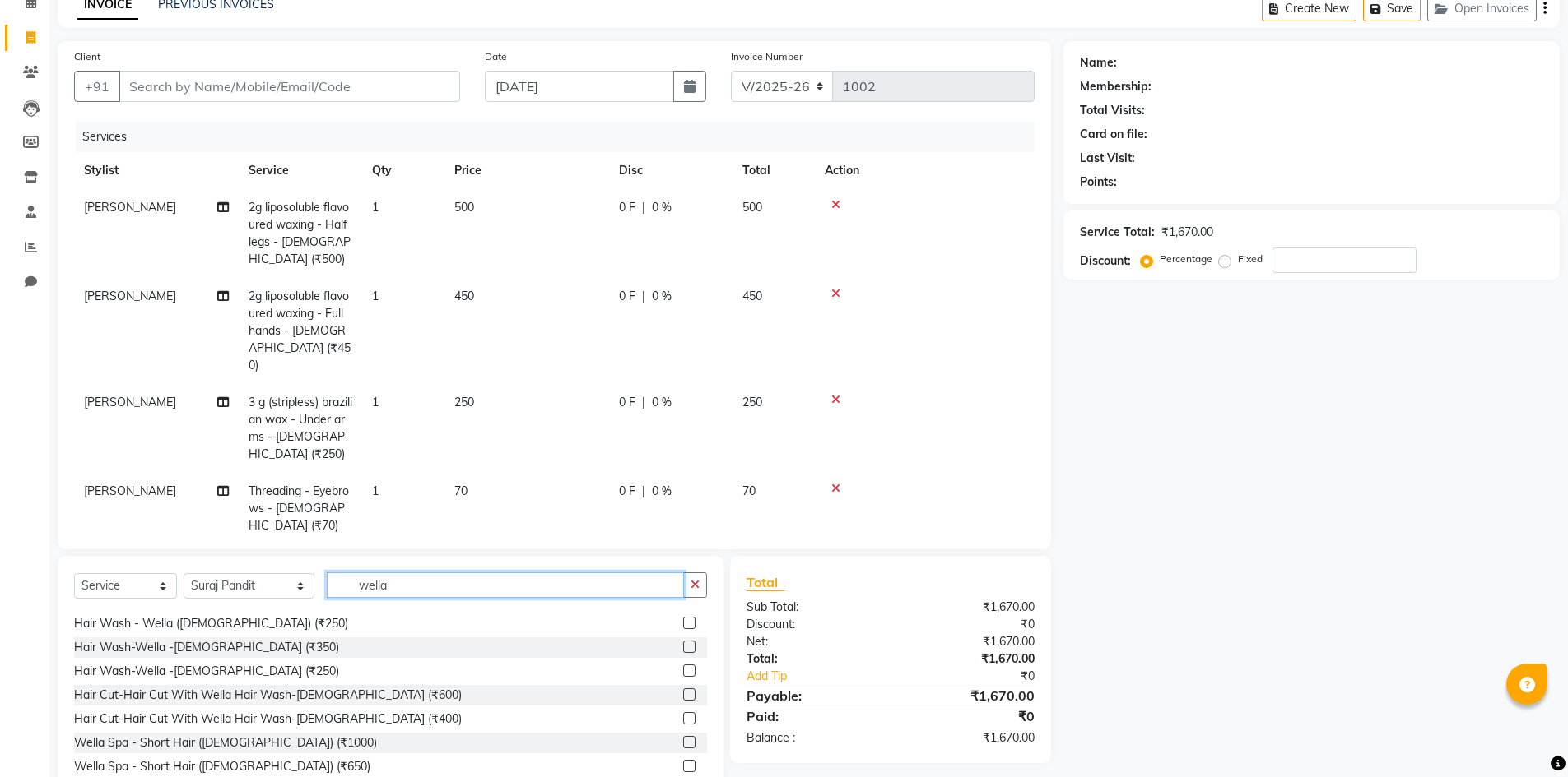
click at [195, 589] on div "Select Service Product Membership Package Voucher Prepaid Gift Card Select Styl…" at bounding box center [390, 592] width 633 height 39
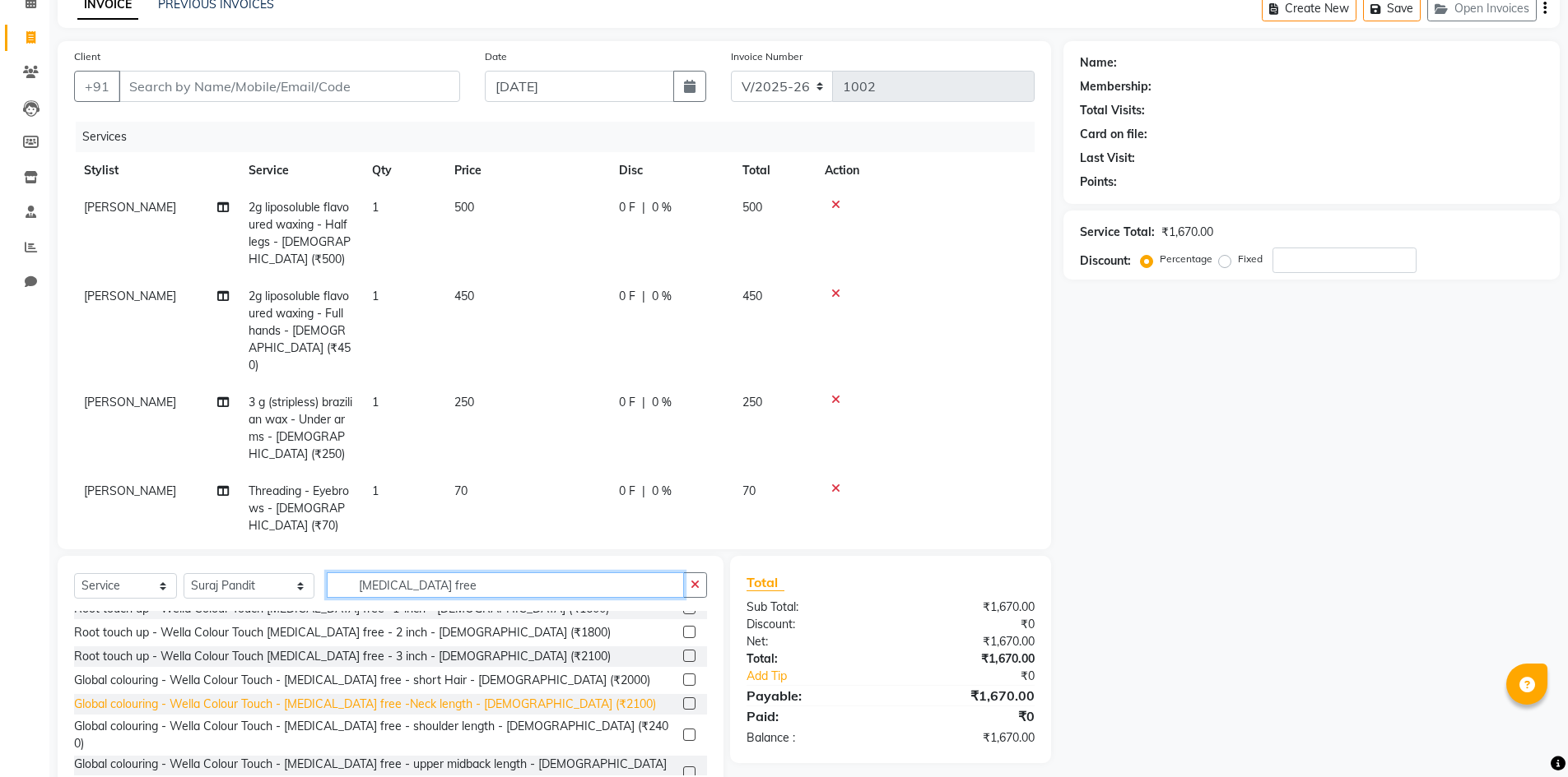
scroll to position [0, 0]
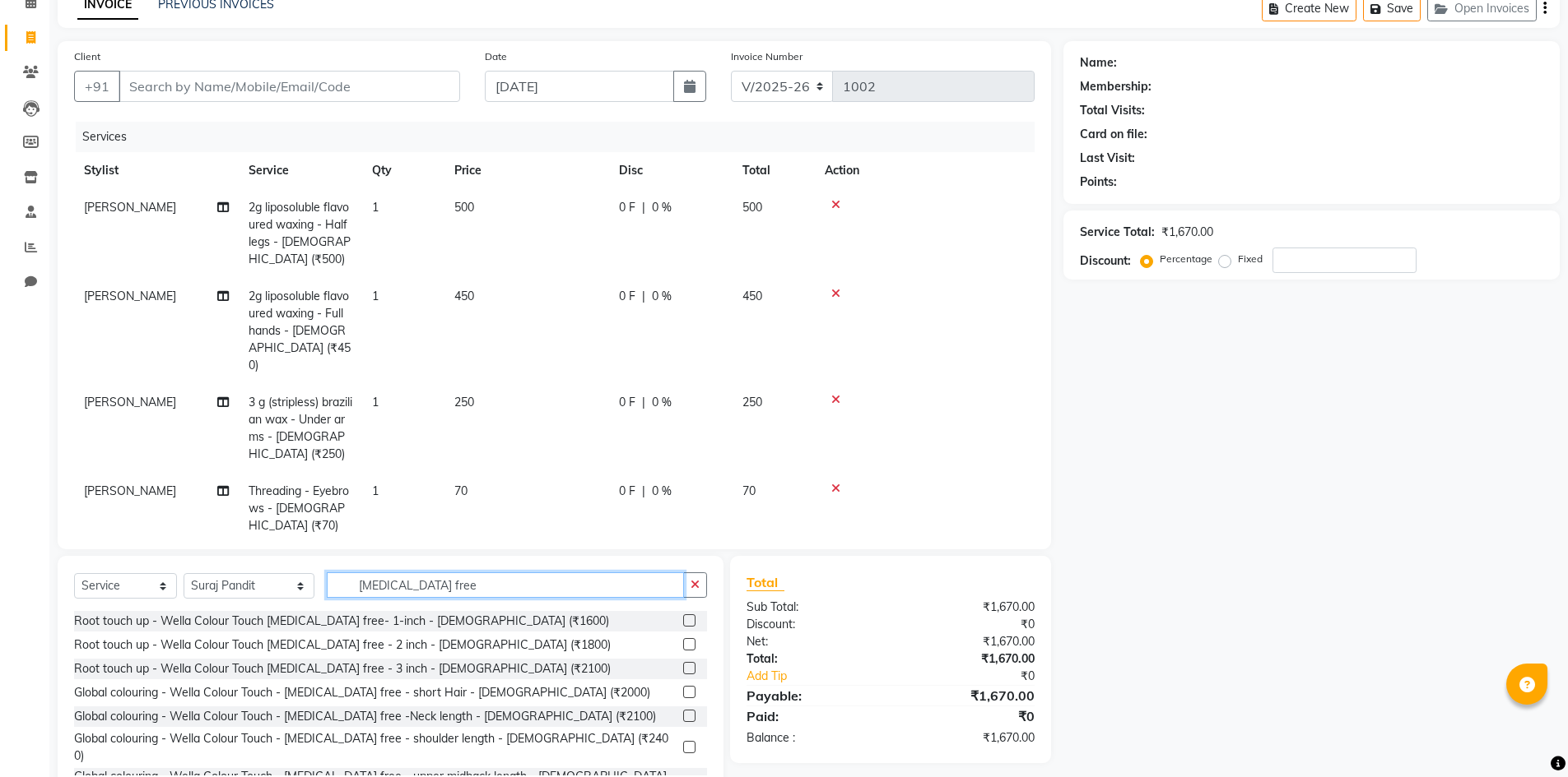
type input "[MEDICAL_DATA] free"
click at [683, 667] on label at bounding box center [689, 669] width 12 height 12
click at [683, 667] on input "checkbox" at bounding box center [688, 670] width 11 height 11
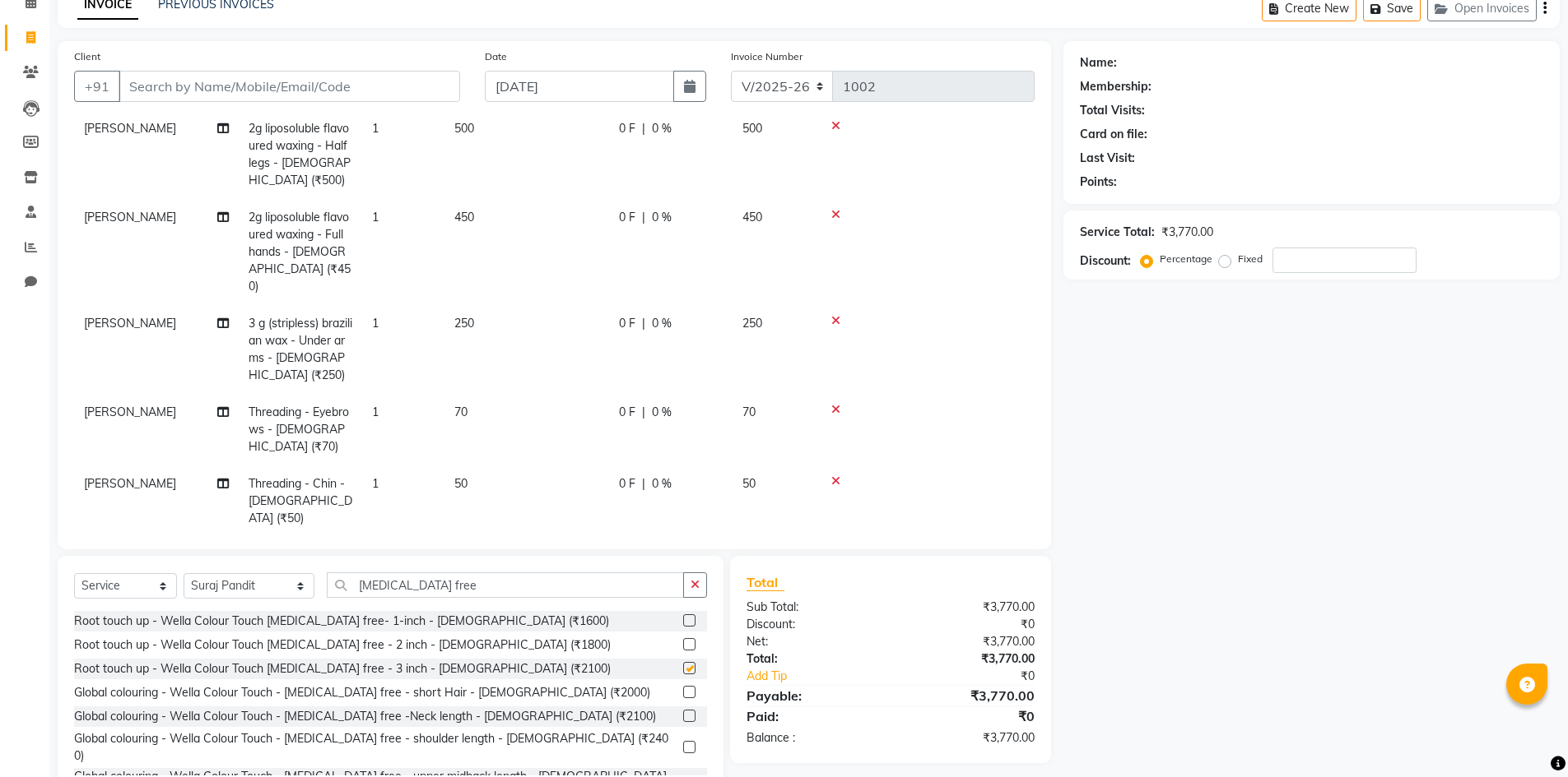
checkbox input "false"
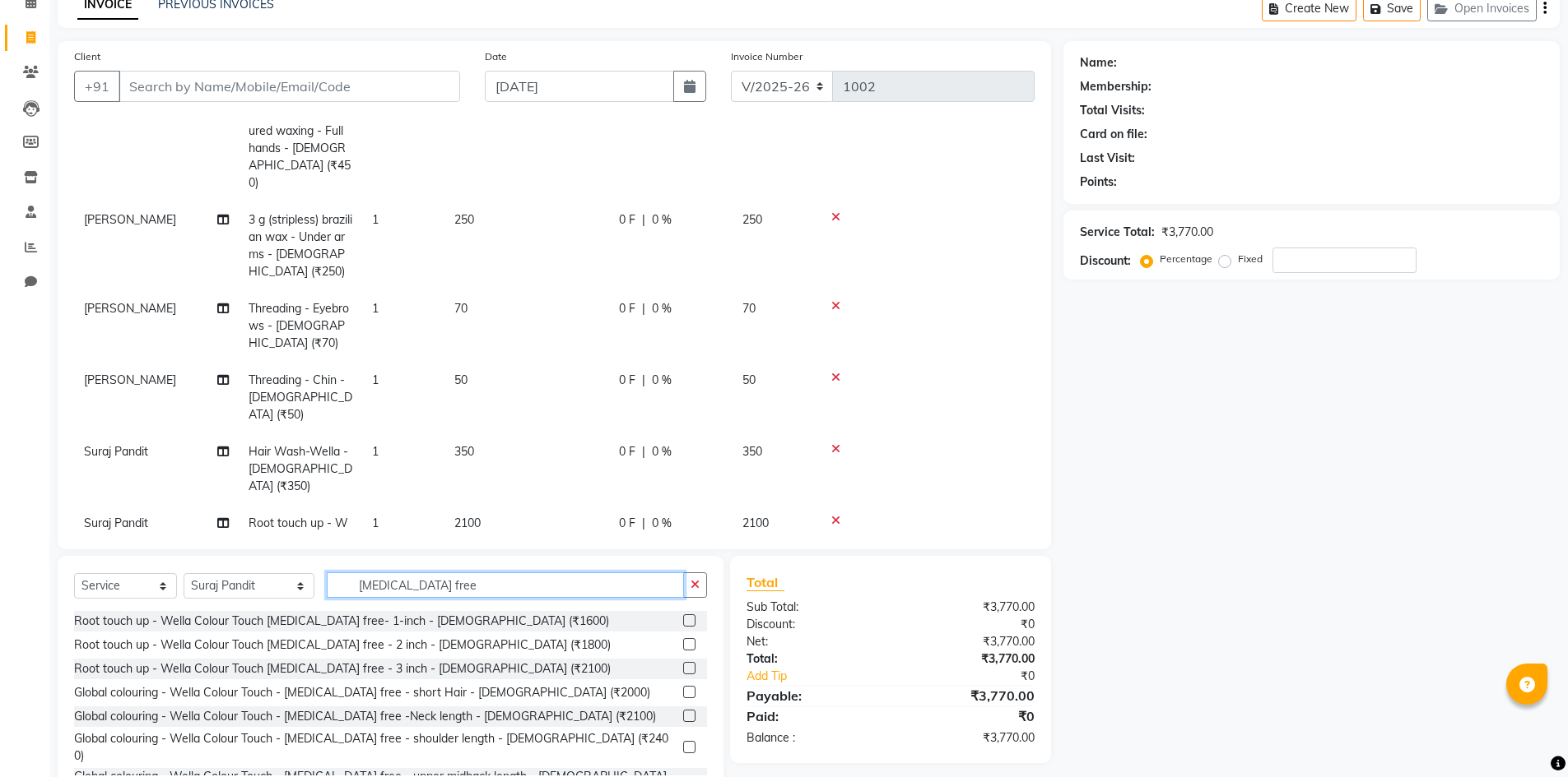
drag, startPoint x: 412, startPoint y: 588, endPoint x: 246, endPoint y: 580, distance: 166.2
click at [246, 580] on div "Select Service Product Membership Package Voucher Prepaid Gift Card Select Styl…" at bounding box center [390, 592] width 633 height 39
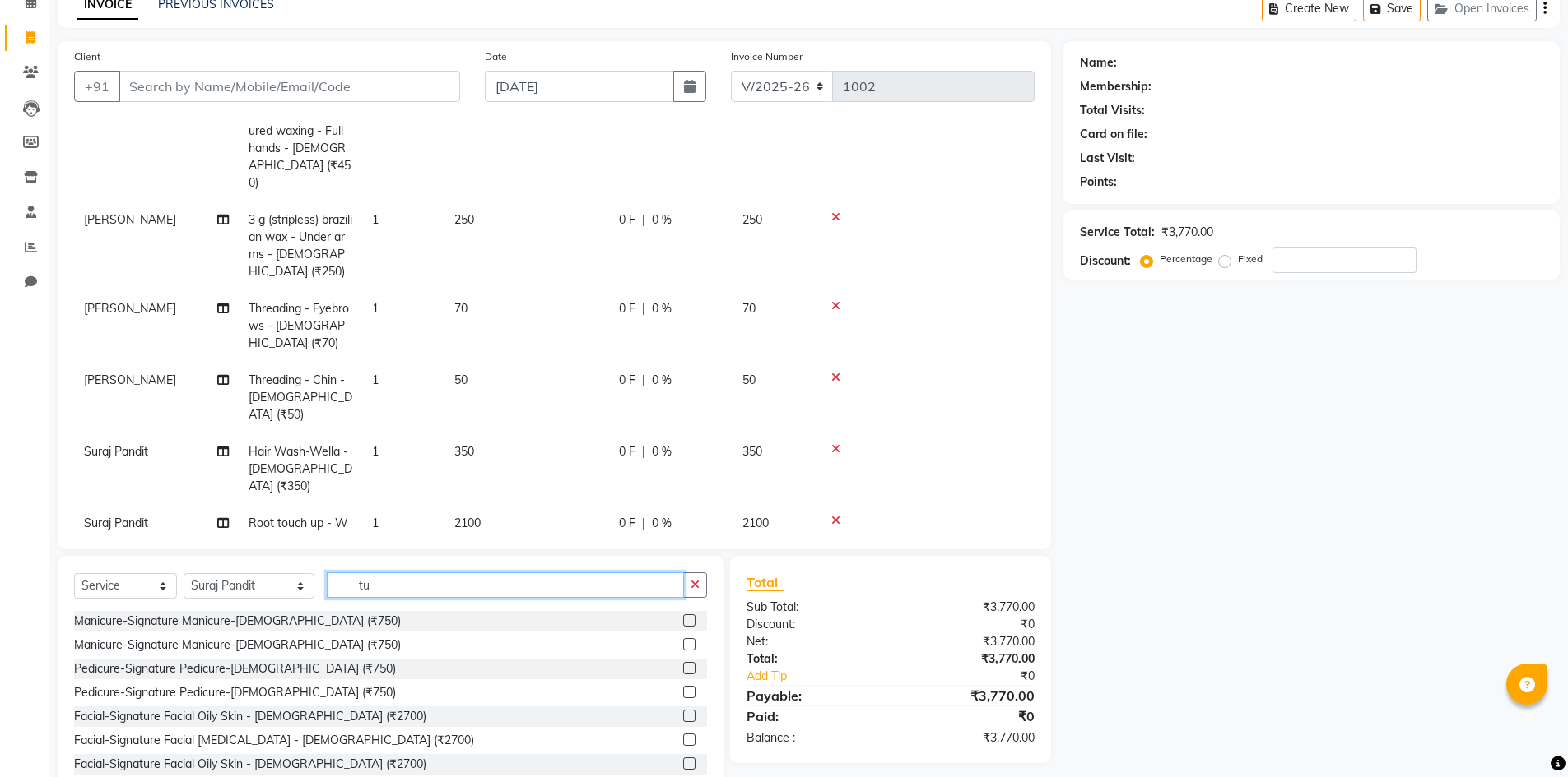
type input "t"
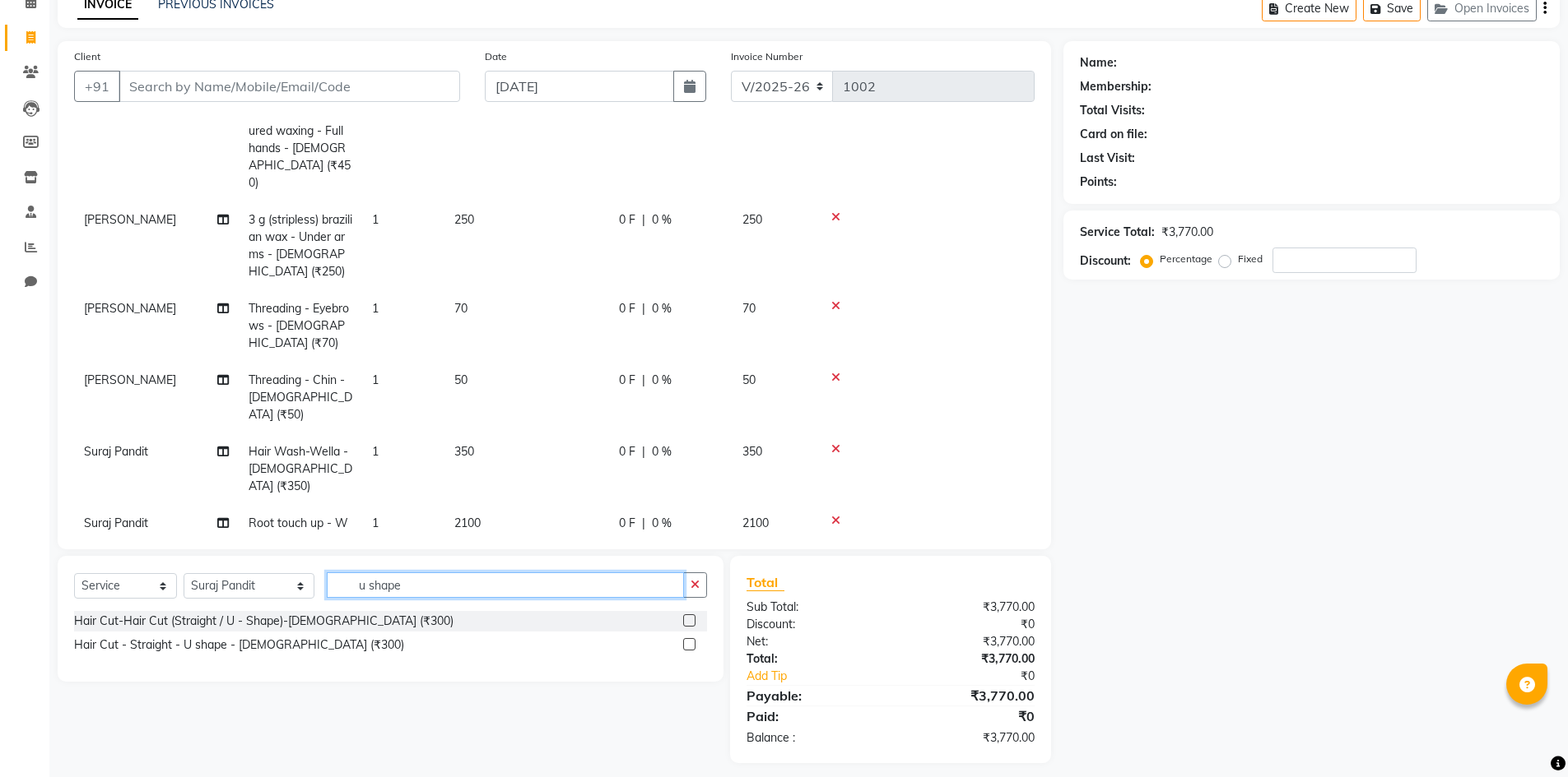
scroll to position [0, 0]
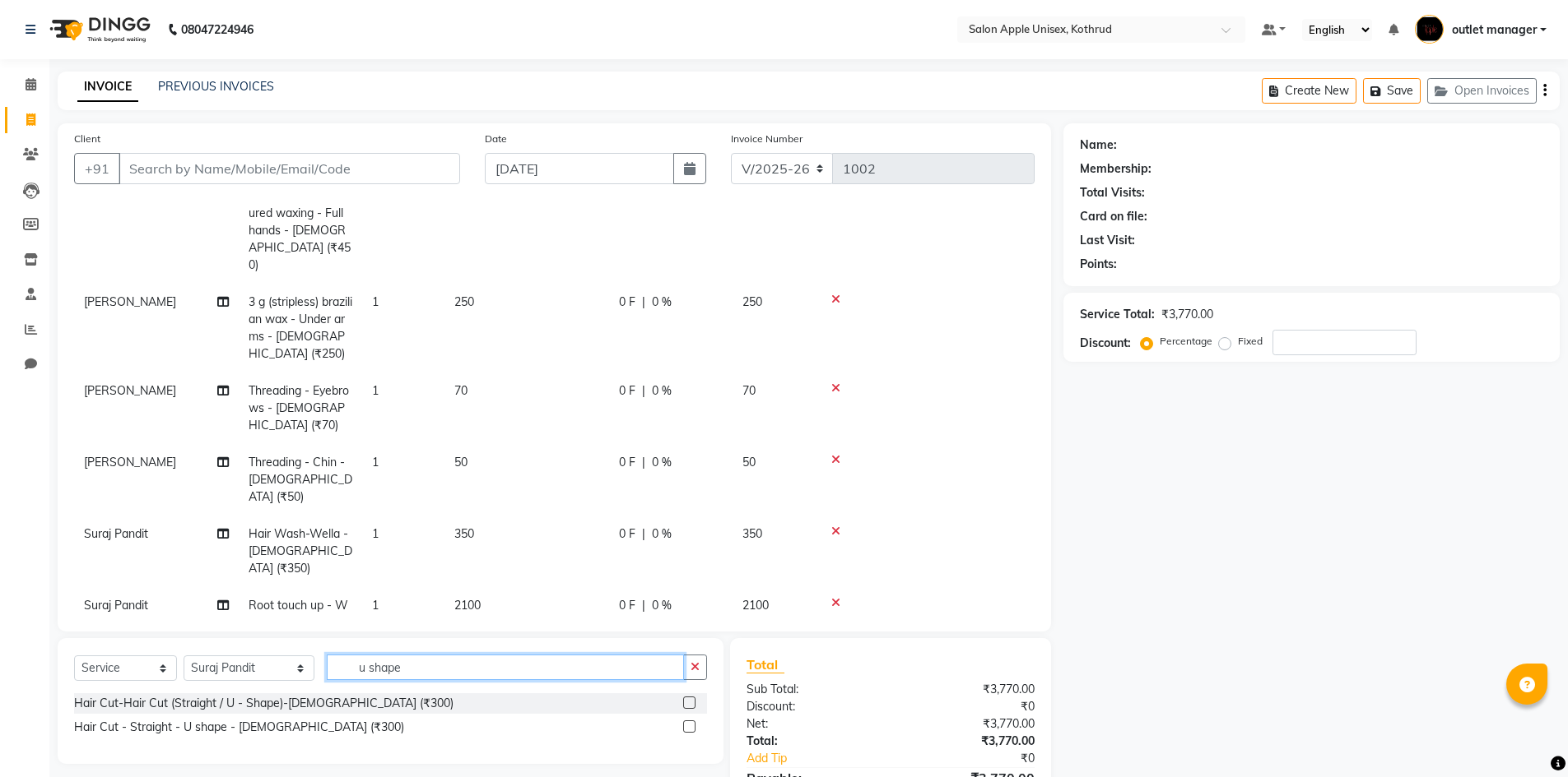
type input "u shape"
click at [690, 704] on label at bounding box center [689, 703] width 12 height 12
click at [690, 704] on input "checkbox" at bounding box center [688, 704] width 11 height 11
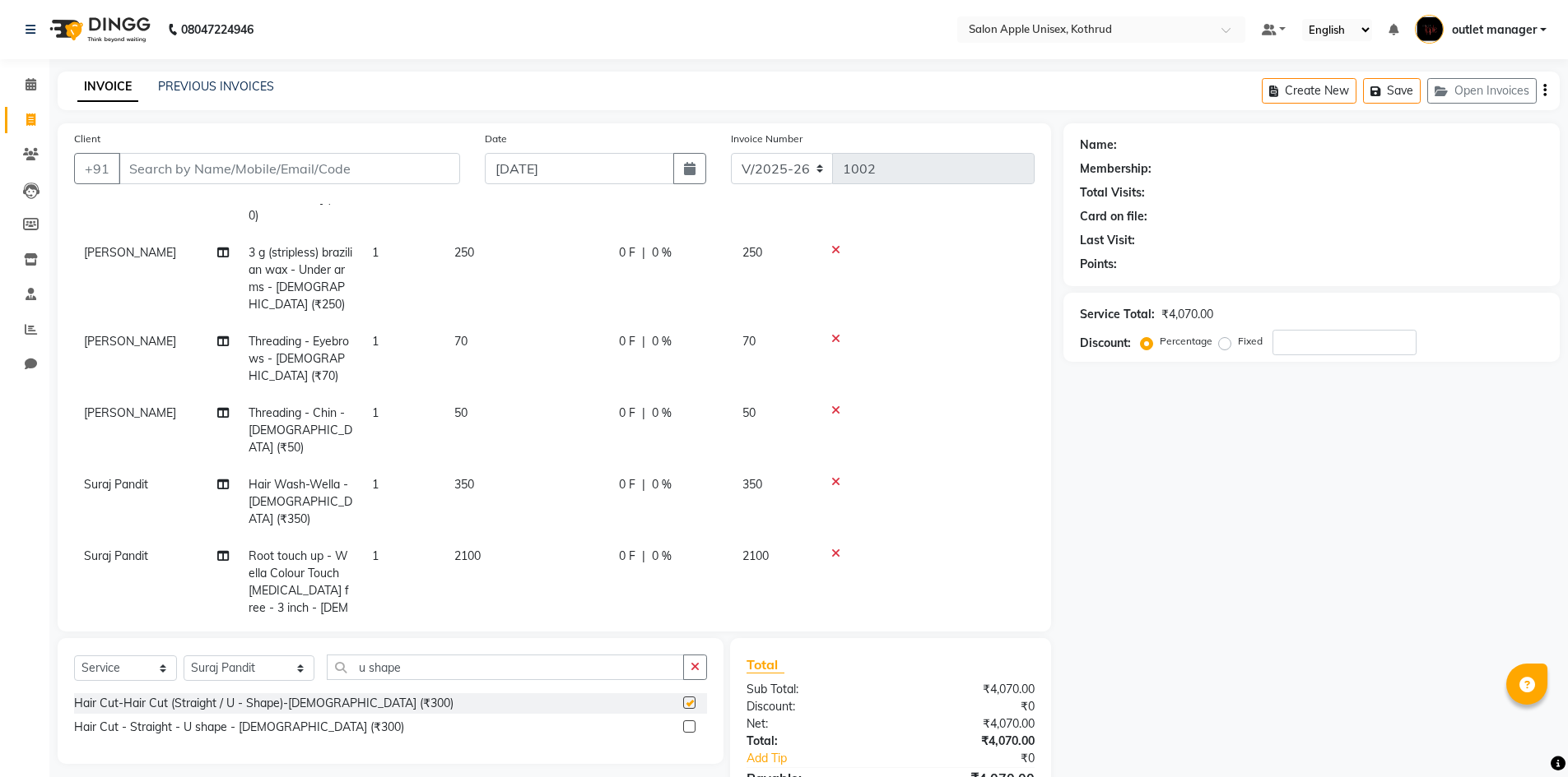
checkbox input "false"
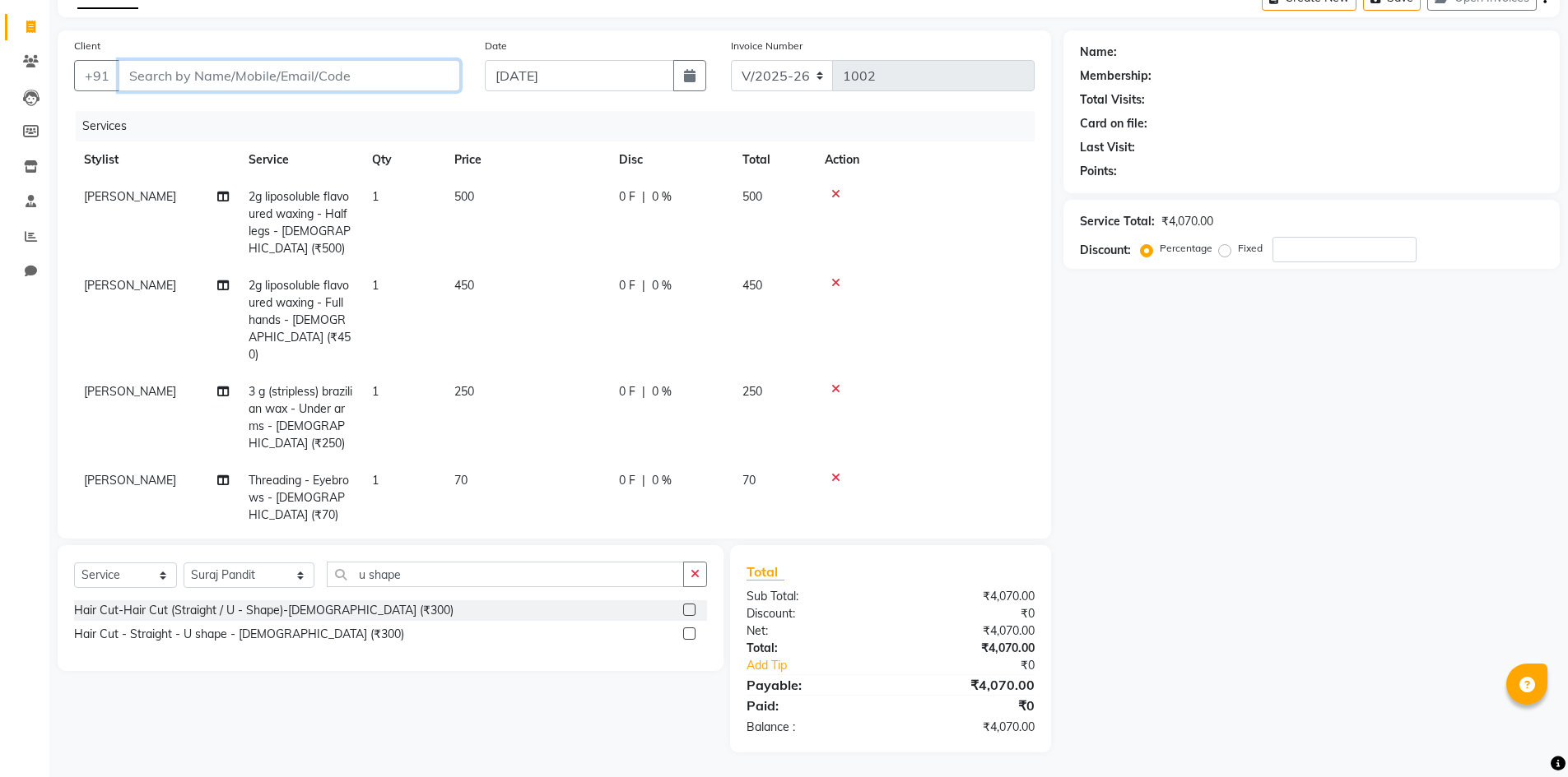
click at [165, 78] on input "Client" at bounding box center [289, 75] width 341 height 31
type input "8"
type input "0"
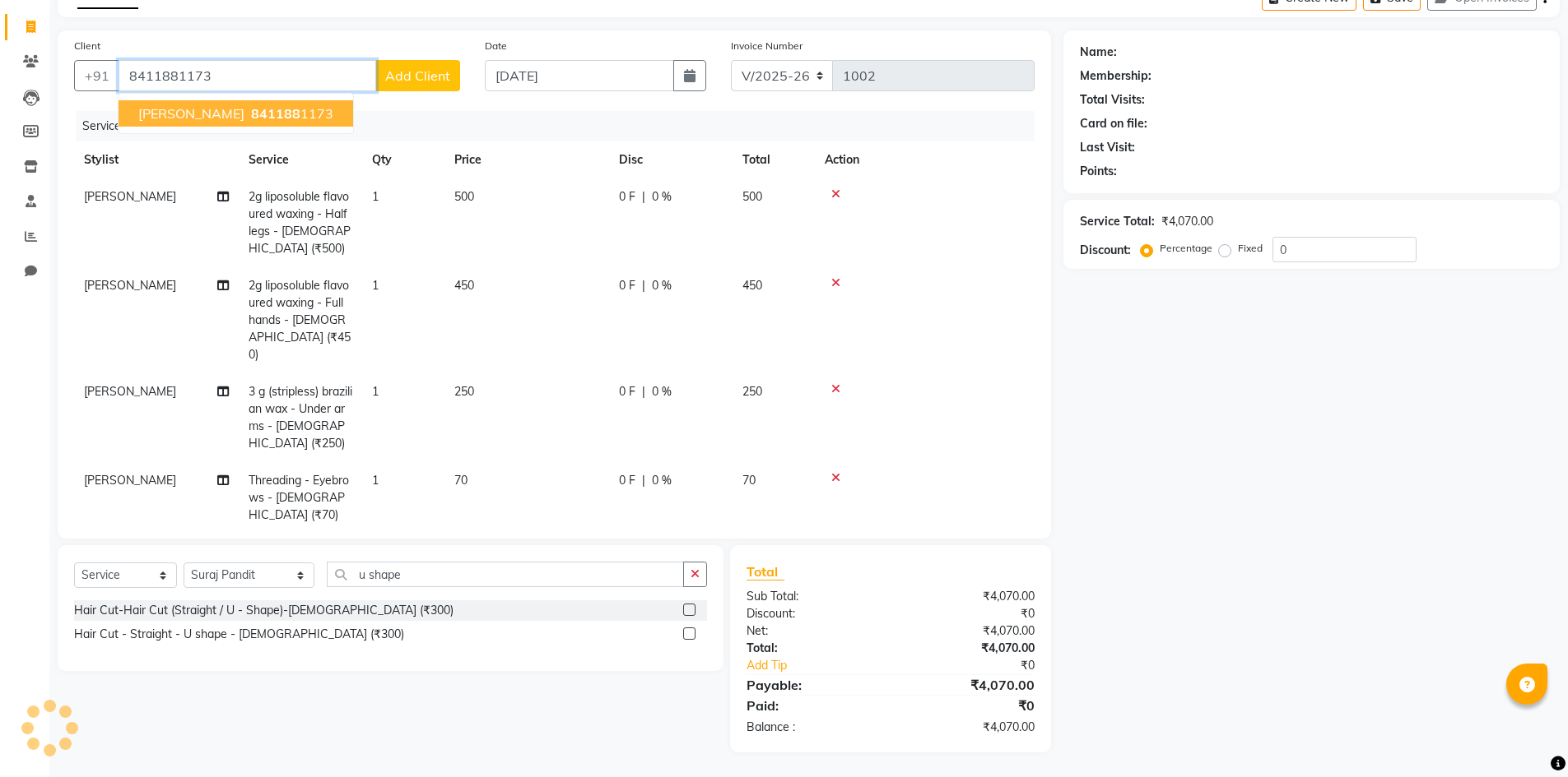
type input "8411881173"
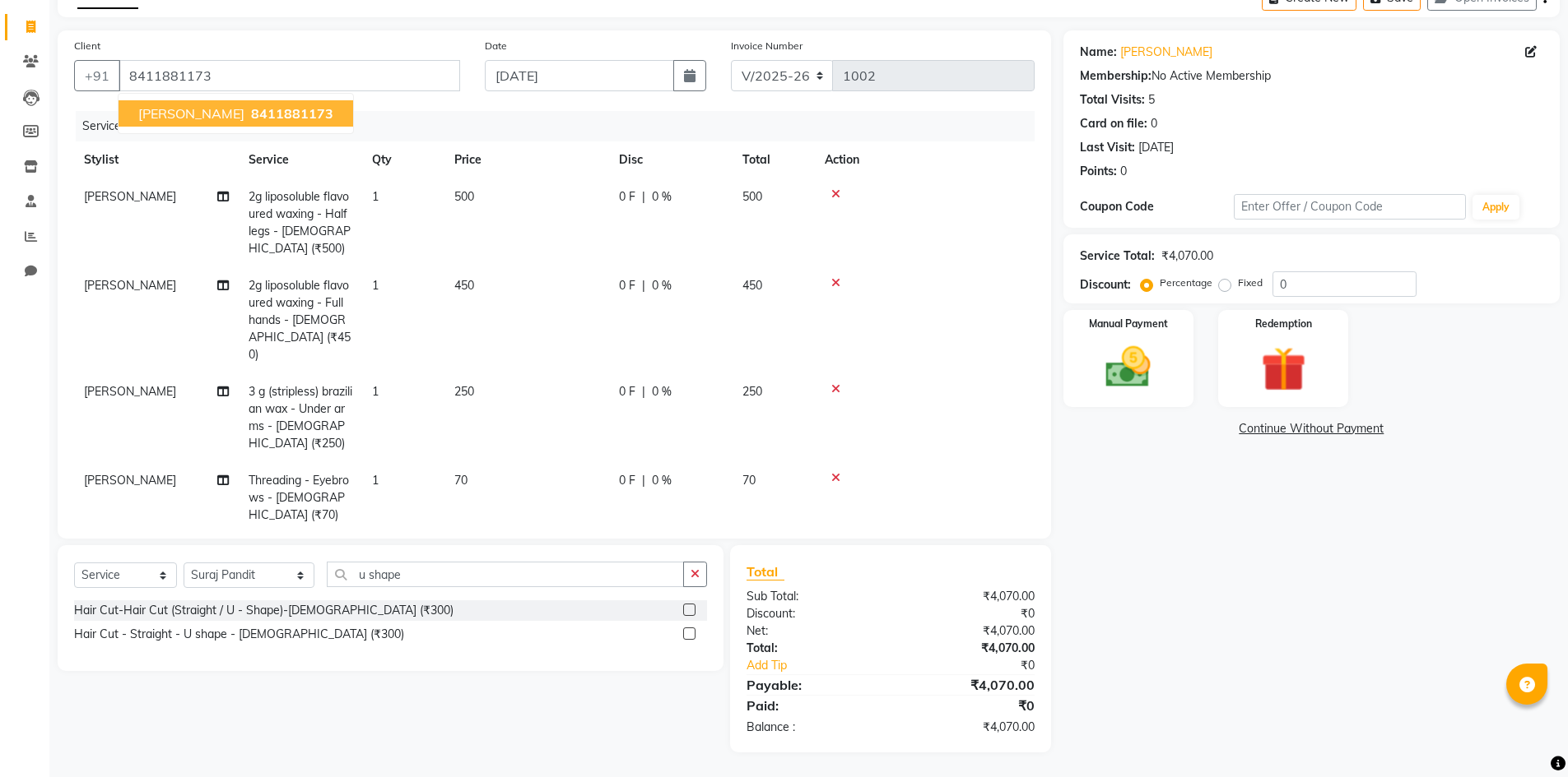
click at [251, 114] on span "8411881173" at bounding box center [292, 114] width 83 height 17
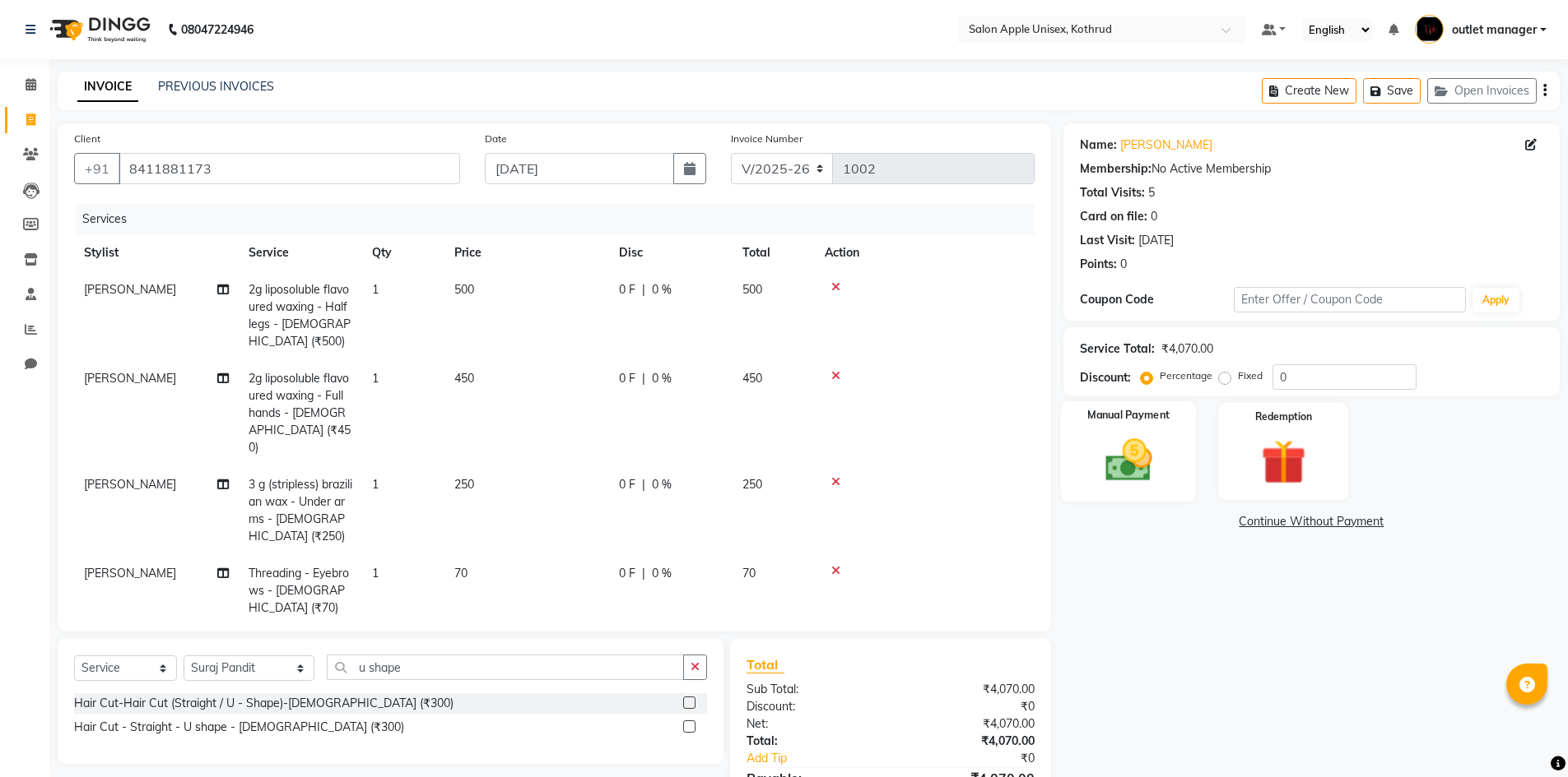
click at [1125, 472] on img at bounding box center [1128, 460] width 76 height 53
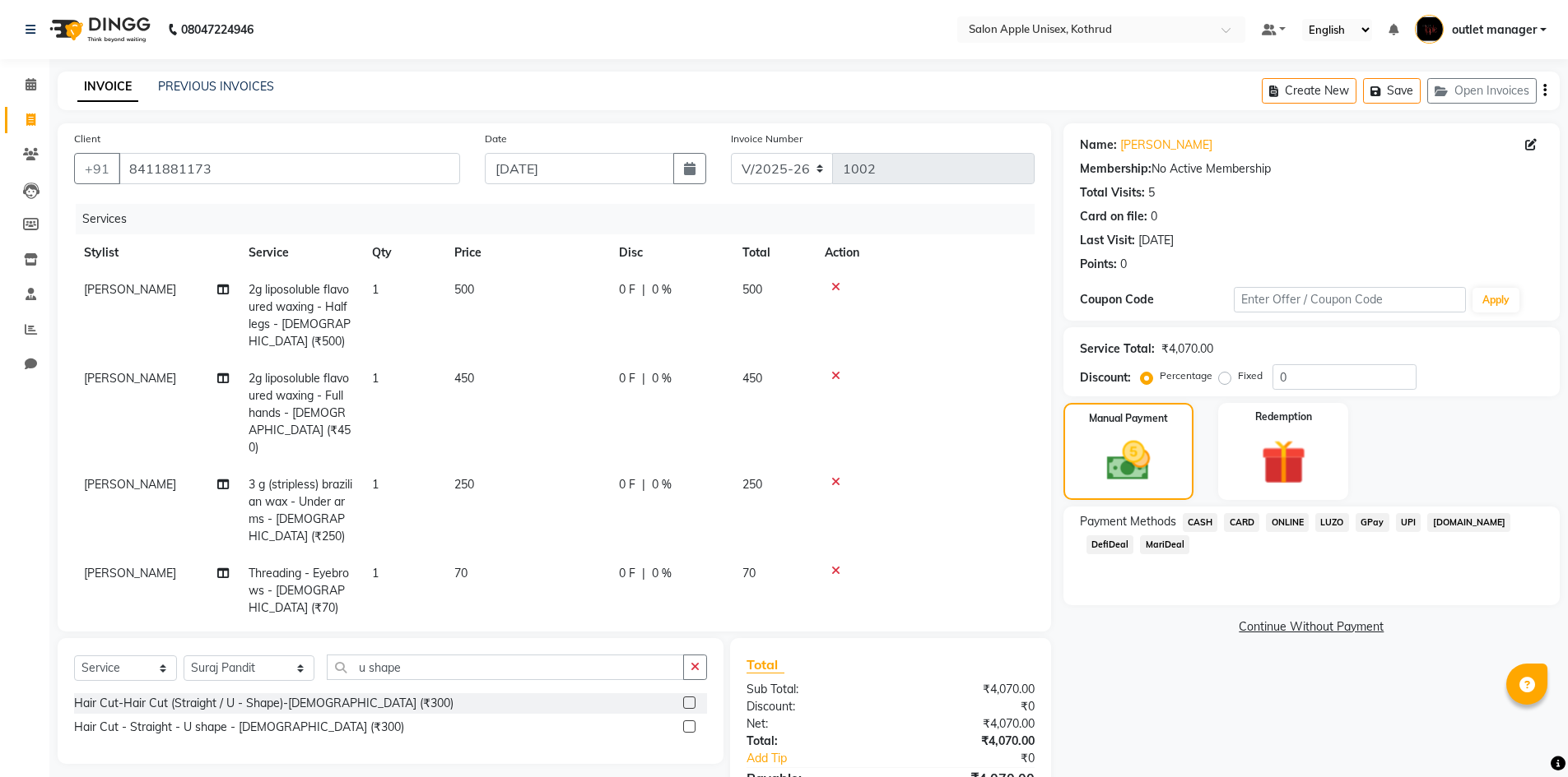
click at [1287, 520] on span "ONLINE" at bounding box center [1287, 522] width 43 height 19
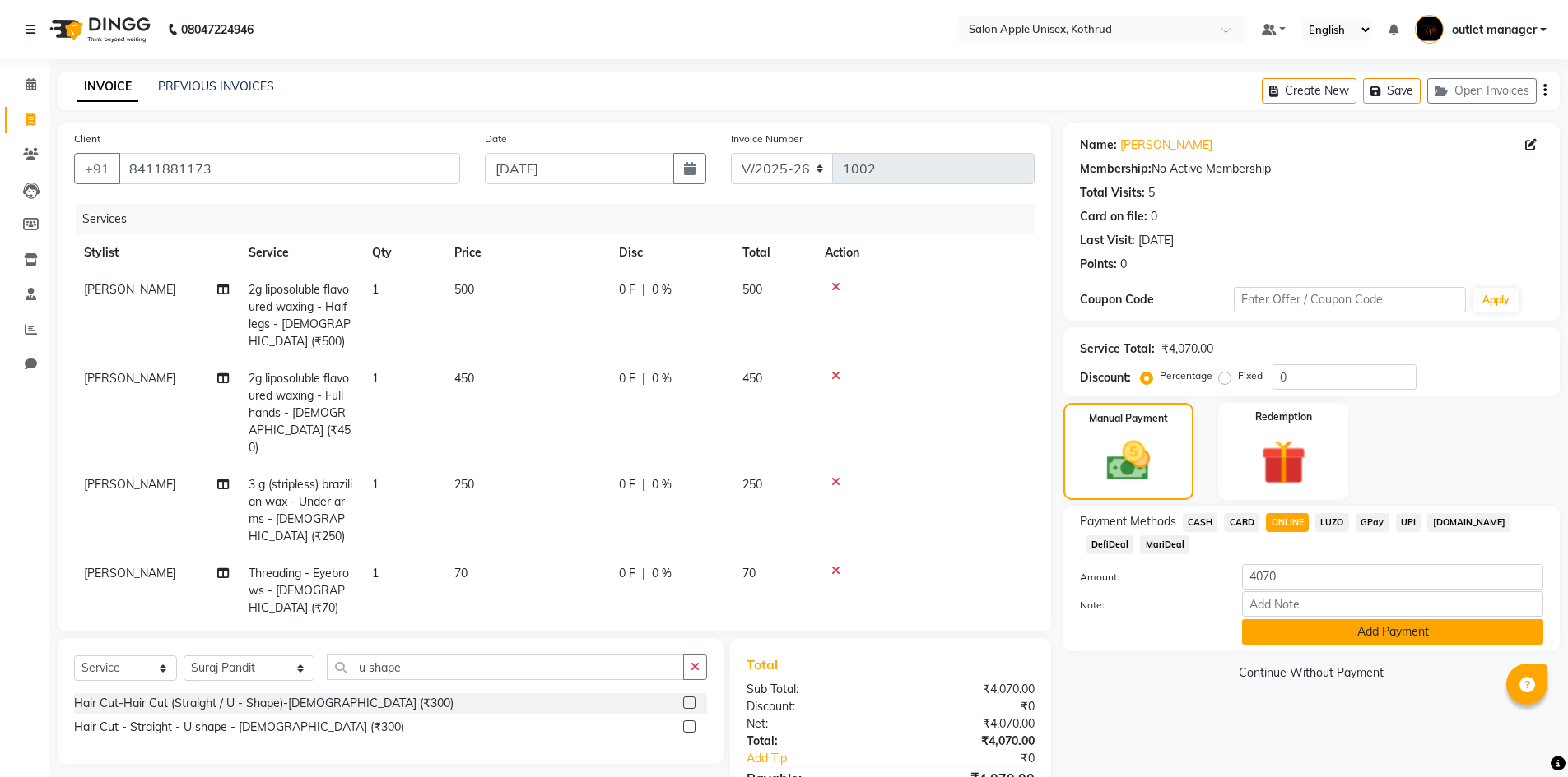
click at [1355, 638] on button "Add Payment" at bounding box center [1392, 632] width 301 height 26
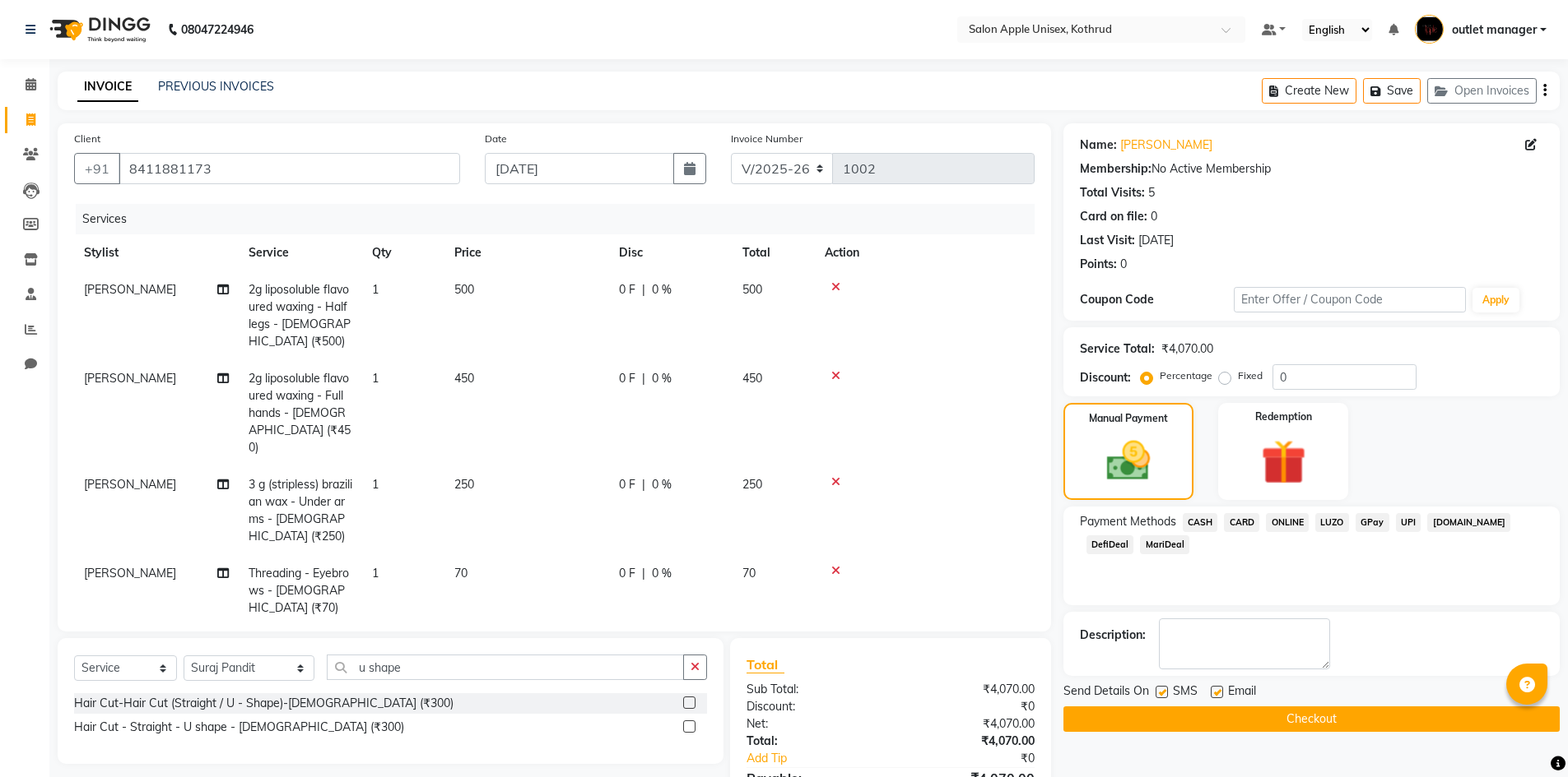
click at [1404, 710] on button "Checkout" at bounding box center [1311, 719] width 497 height 26
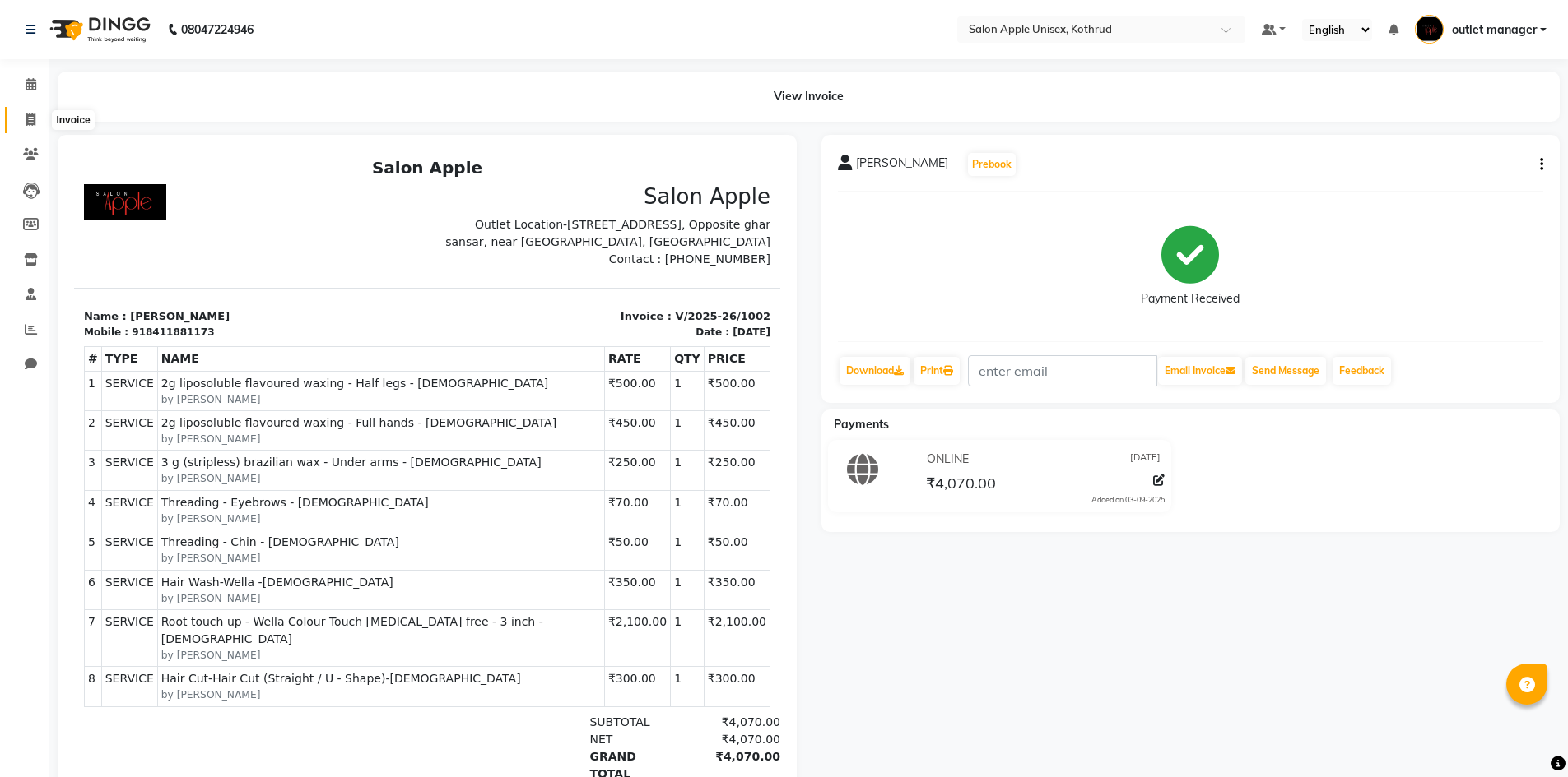
click at [32, 115] on icon at bounding box center [31, 120] width 9 height 12
select select "service"
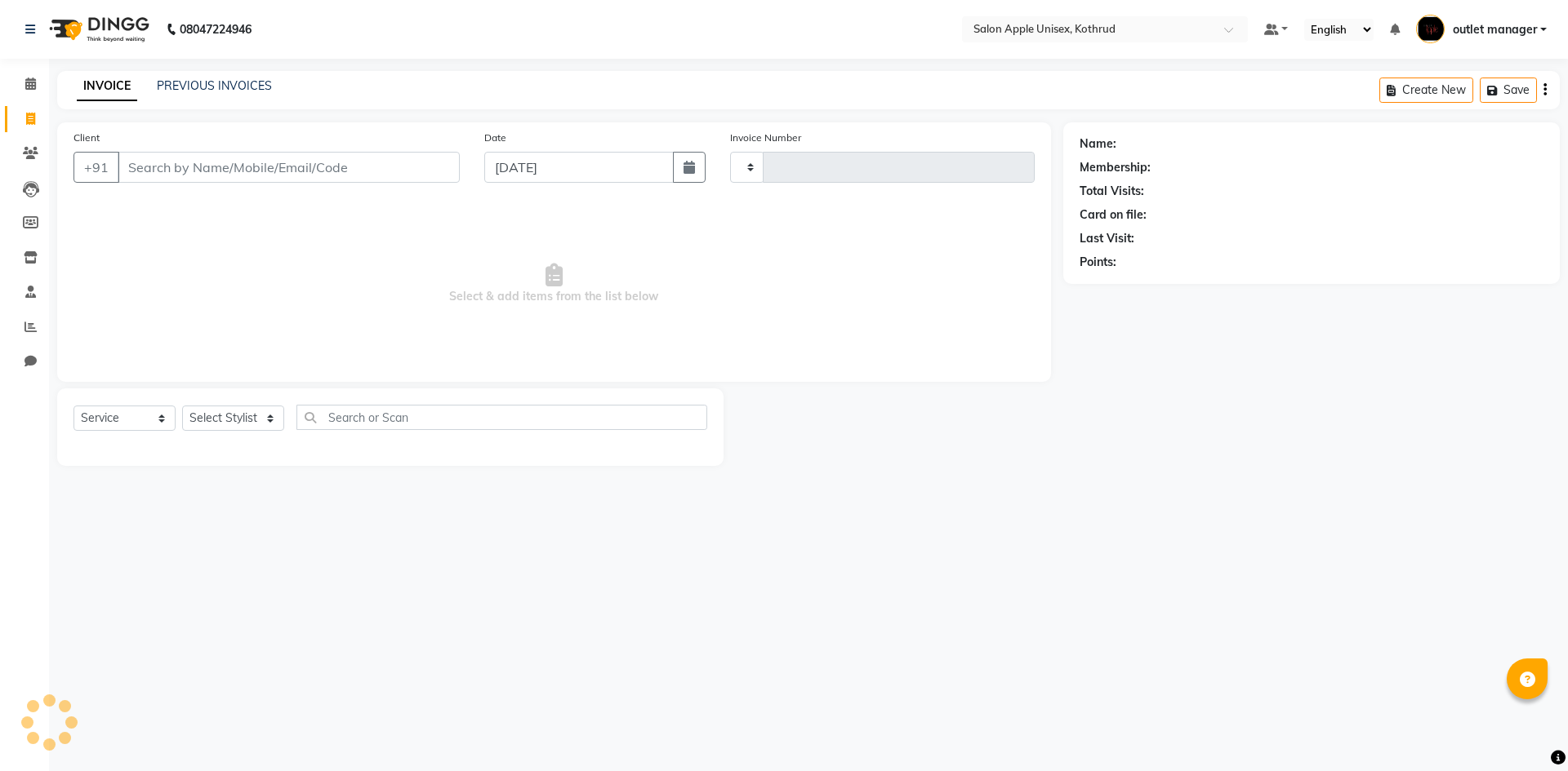
type input "1003"
select select "139"
click at [242, 83] on link "PREVIOUS INVOICES" at bounding box center [214, 85] width 115 height 15
select select "139"
select select "service"
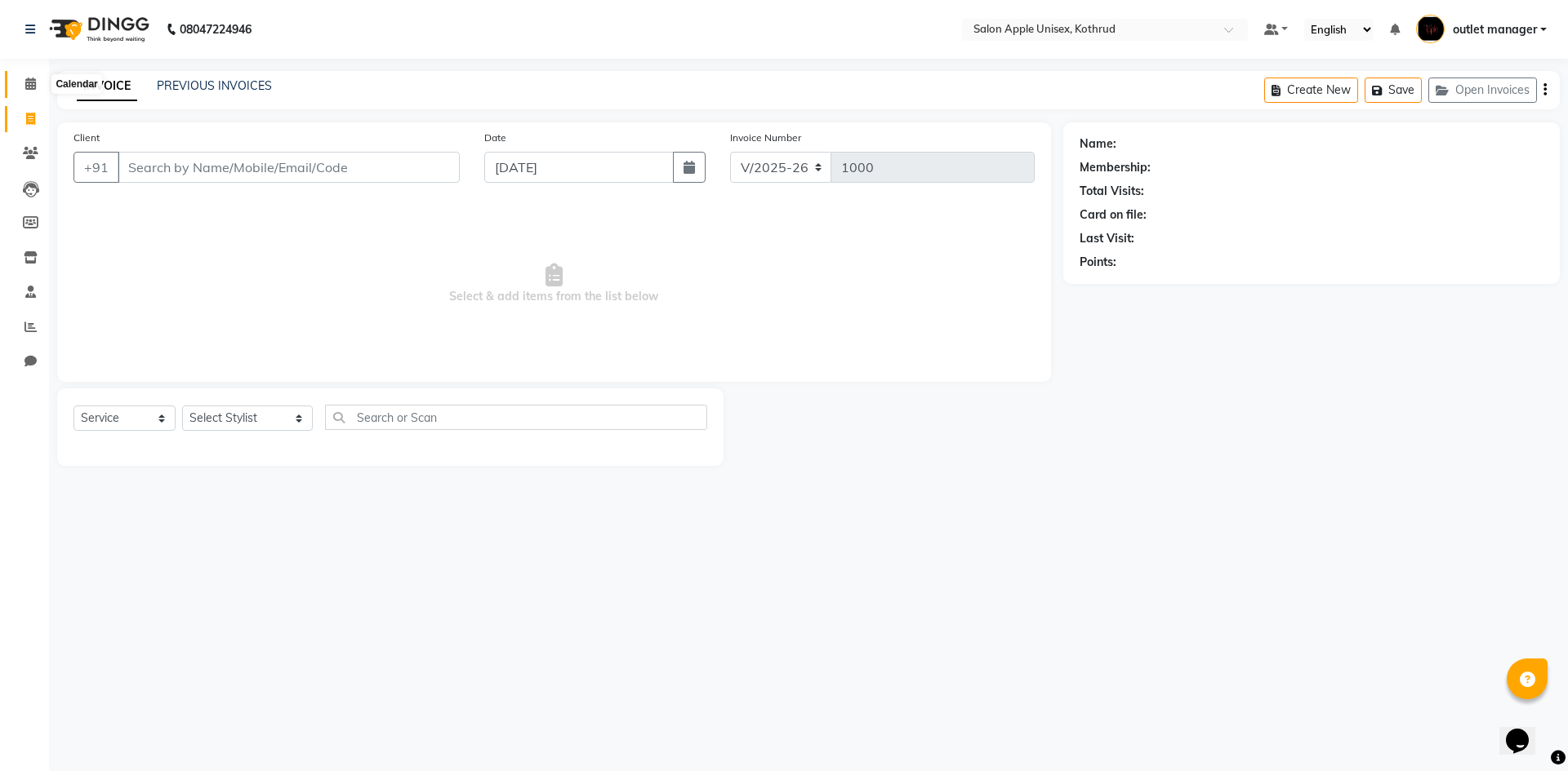
click at [34, 81] on icon at bounding box center [31, 84] width 11 height 12
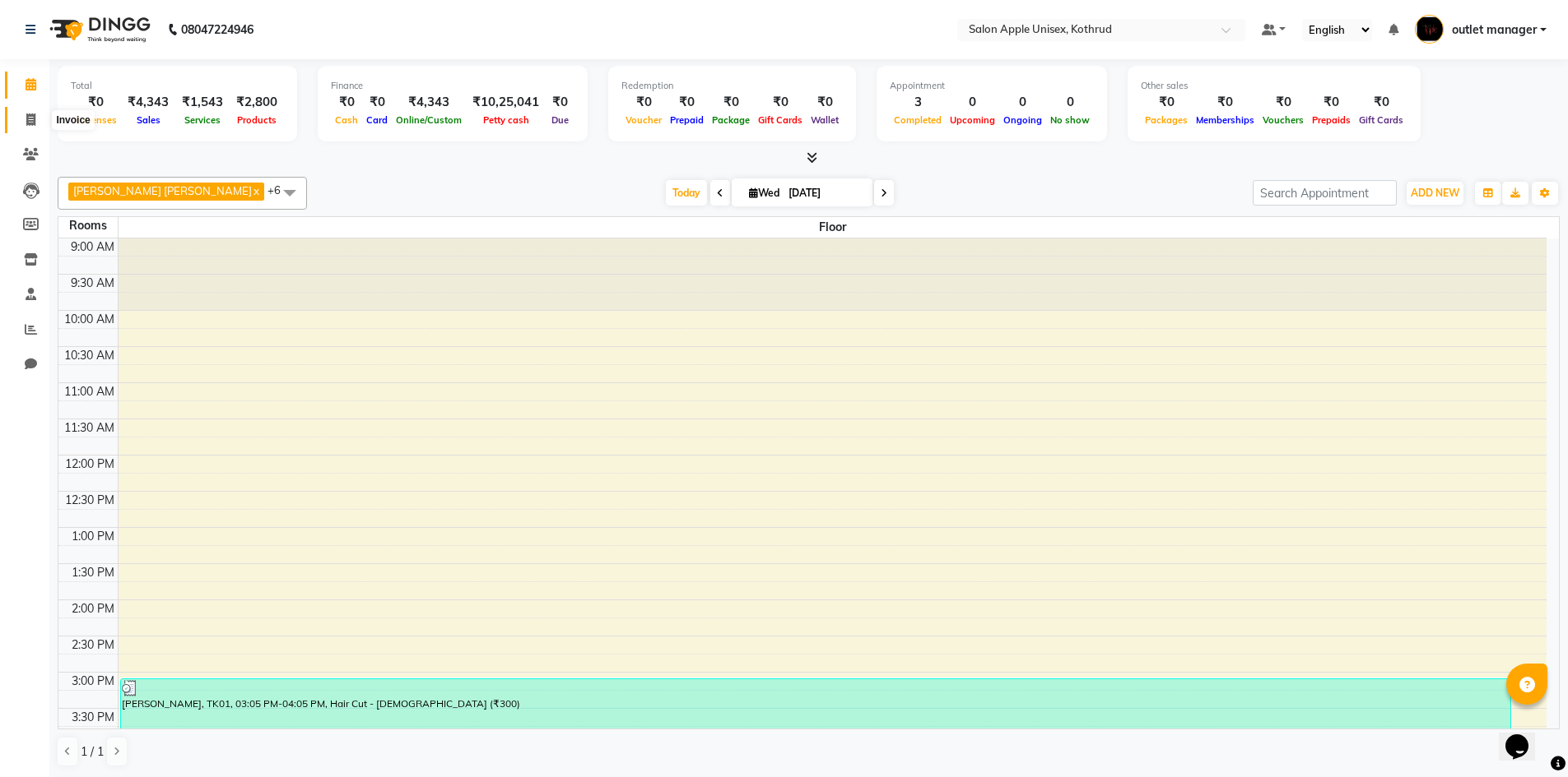
click at [25, 122] on span at bounding box center [31, 120] width 28 height 19
select select "service"
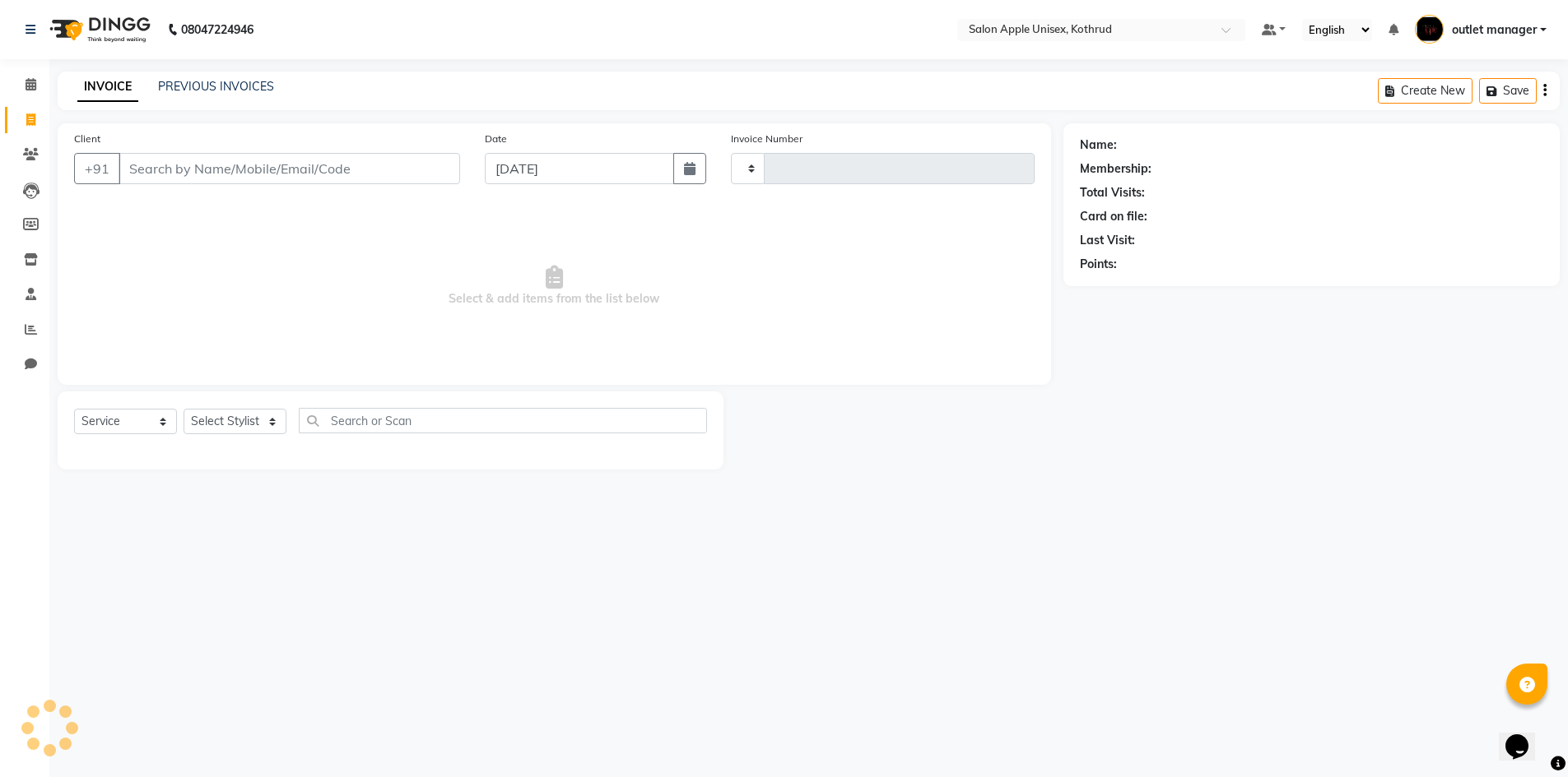
type input "1001"
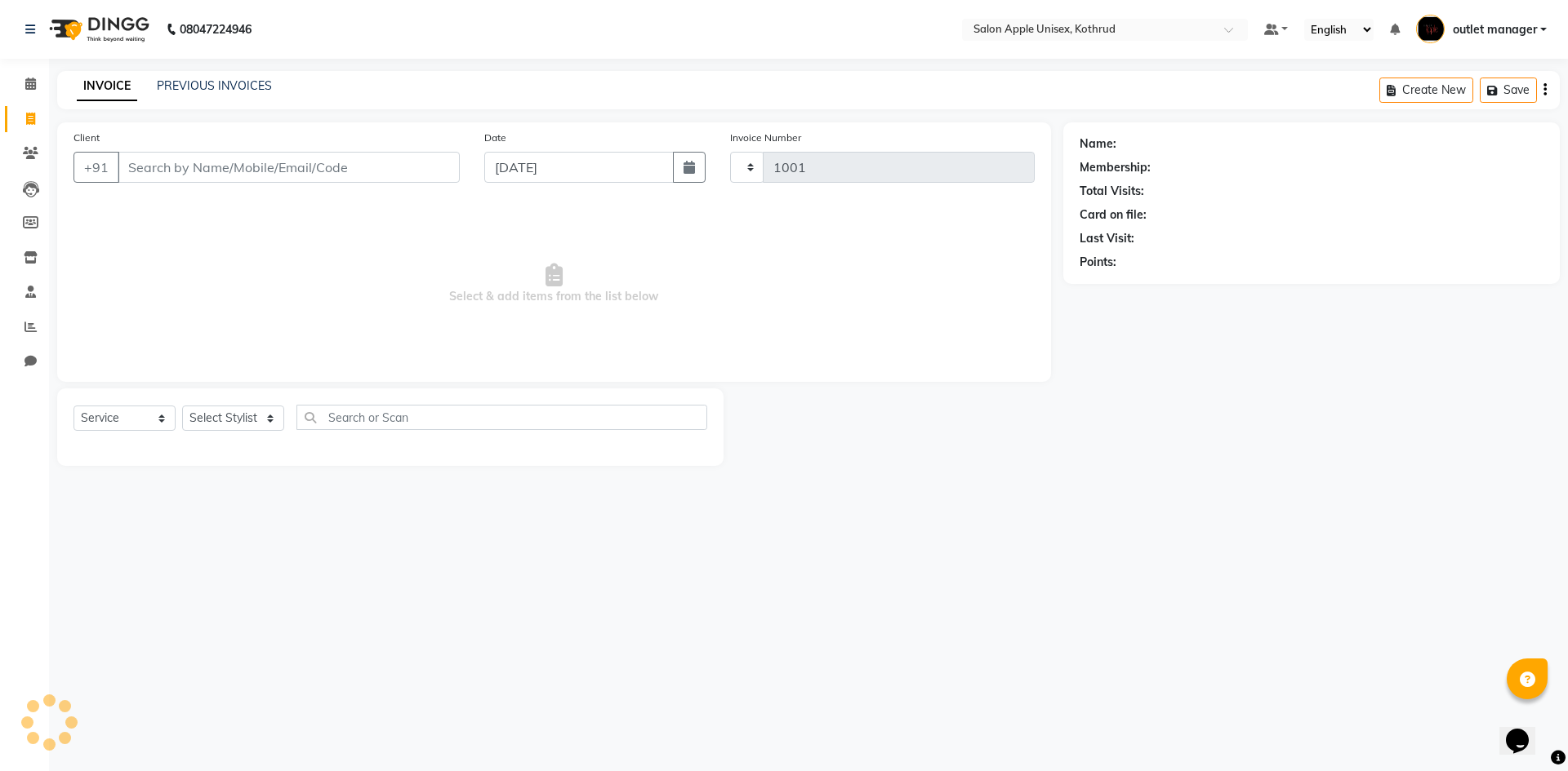
select select "139"
click at [259, 157] on input "Client" at bounding box center [288, 167] width 342 height 31
